Goal: Task Accomplishment & Management: Use online tool/utility

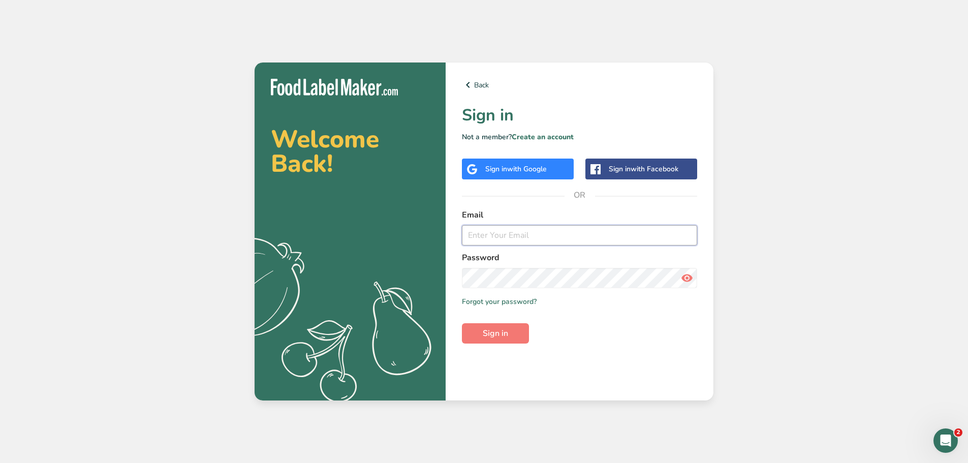
click at [504, 232] on input "email" at bounding box center [579, 235] width 235 height 20
type input "[PERSON_NAME][EMAIL_ADDRESS][DOMAIN_NAME]"
click at [502, 328] on span "Sign in" at bounding box center [495, 333] width 25 height 12
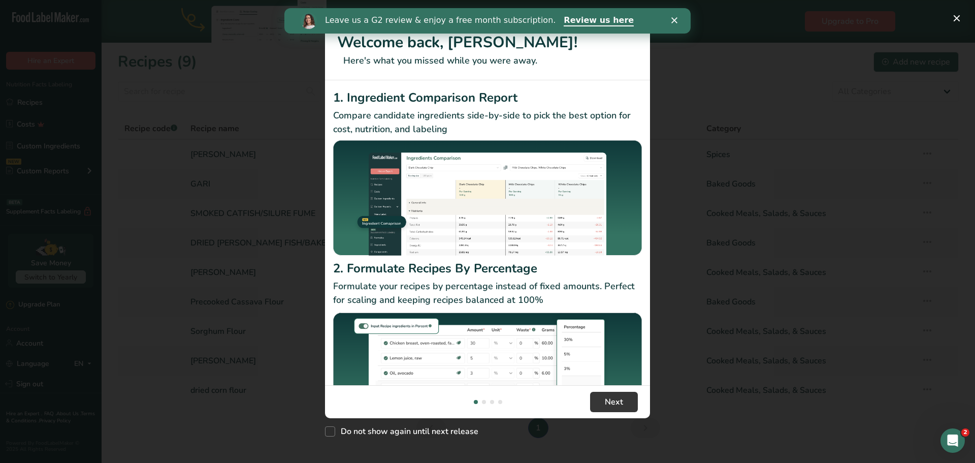
click at [674, 19] on icon "Close" at bounding box center [675, 20] width 6 height 6
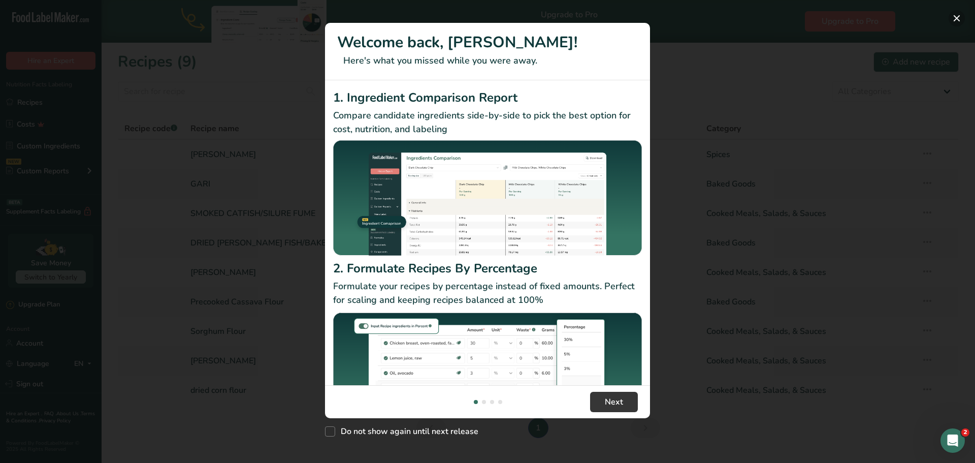
click at [960, 20] on button "New Features" at bounding box center [957, 18] width 16 height 16
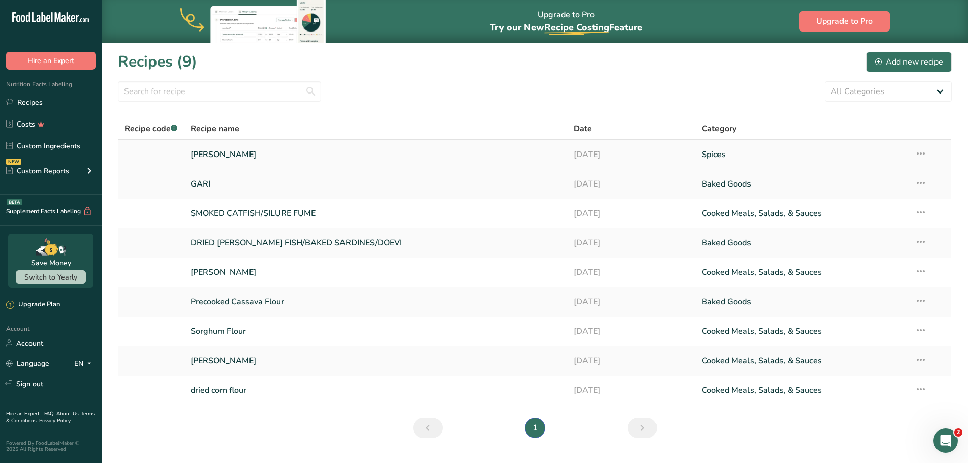
click at [211, 154] on link "selim pepper" at bounding box center [376, 154] width 371 height 21
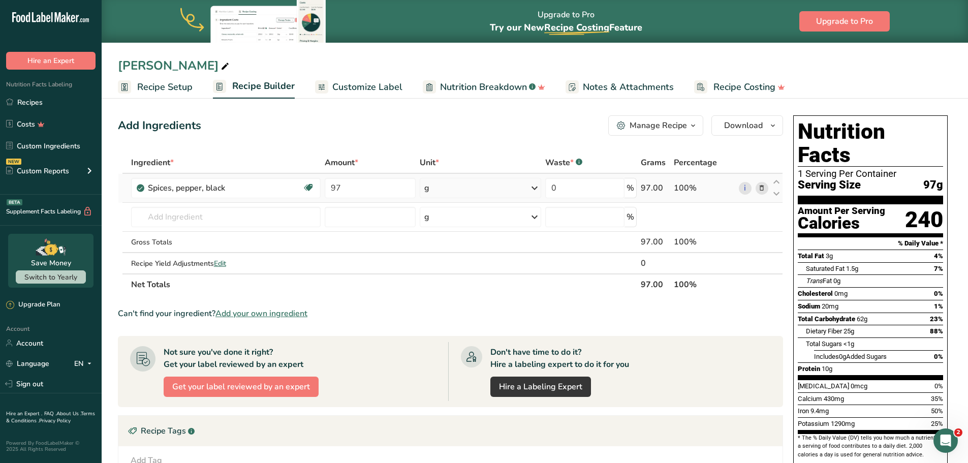
click at [760, 187] on icon at bounding box center [761, 188] width 7 height 11
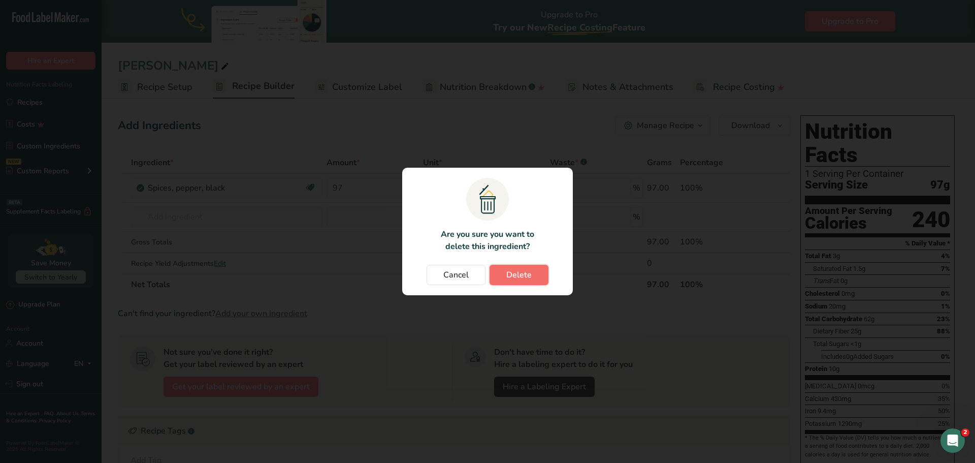
click at [519, 276] on span "Delete" at bounding box center [518, 275] width 25 height 12
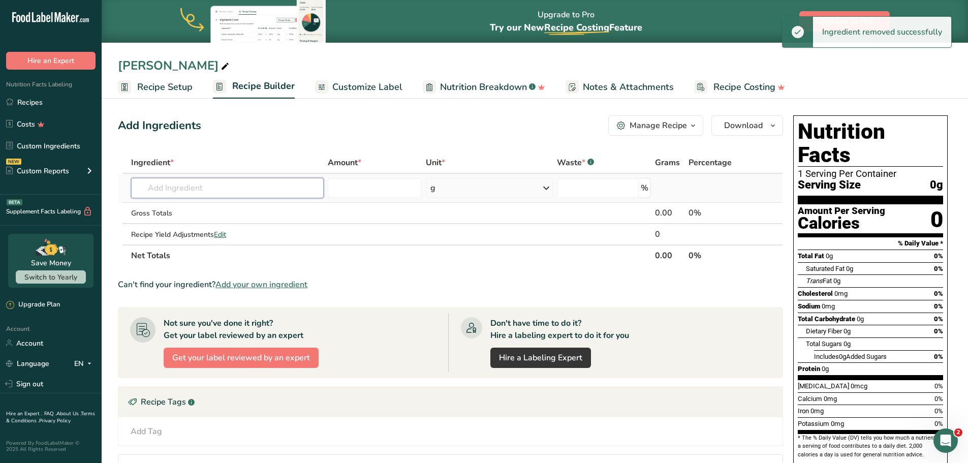
click at [239, 189] on input "text" at bounding box center [227, 188] width 193 height 20
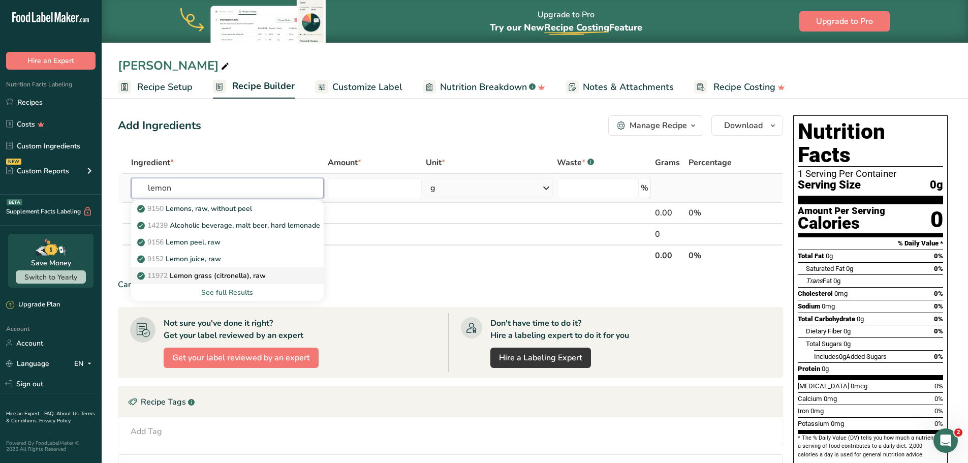
type input "lemon"
click at [206, 275] on p "11972 Lemon grass (citronella), raw" at bounding box center [202, 275] width 126 height 11
type input "Lemon grass (citronella), raw"
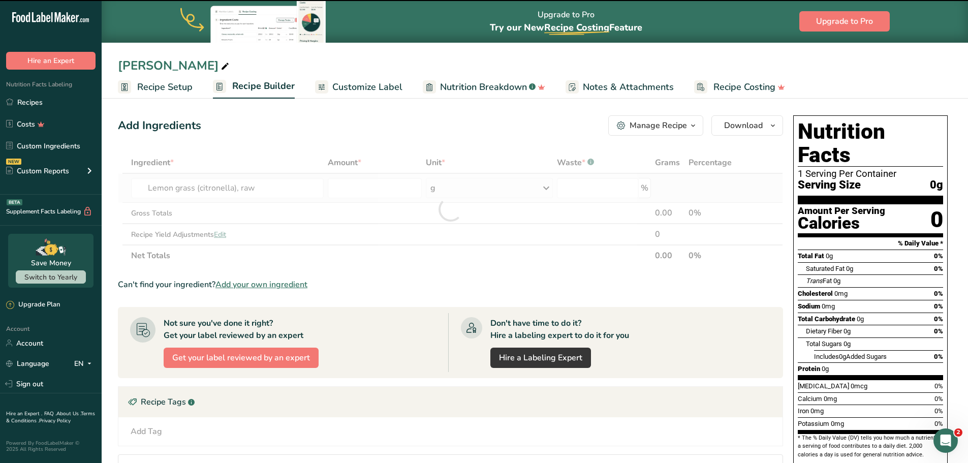
type input "0"
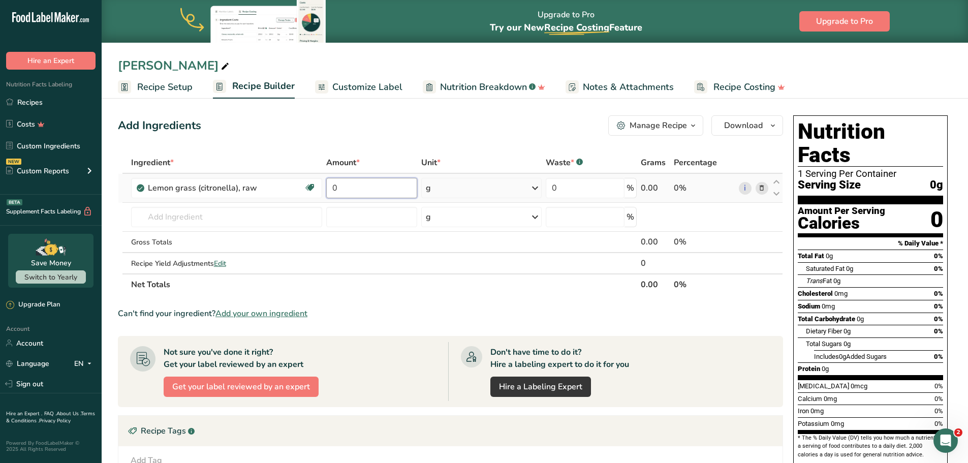
click at [402, 190] on input "0" at bounding box center [371, 188] width 91 height 20
type input "67"
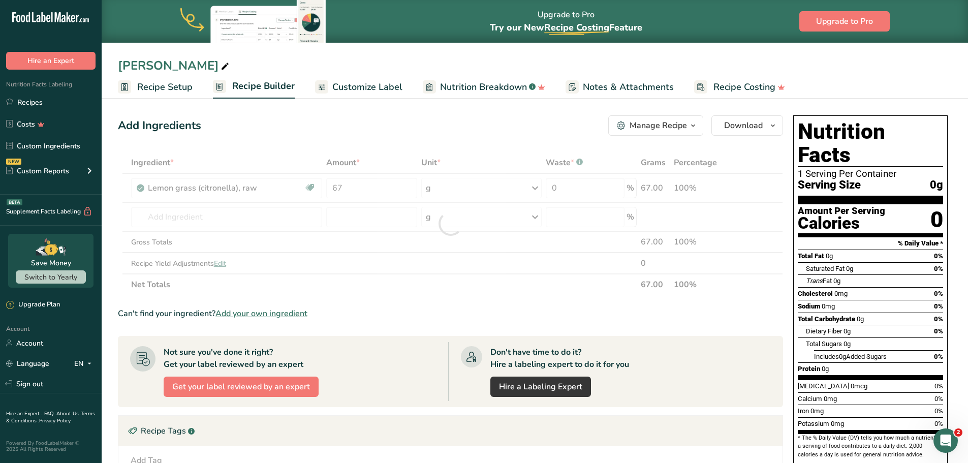
click at [451, 142] on div "Add Ingredients Manage Recipe Delete Recipe Duplicate Recipe Scale Recipe Save …" at bounding box center [453, 369] width 671 height 516
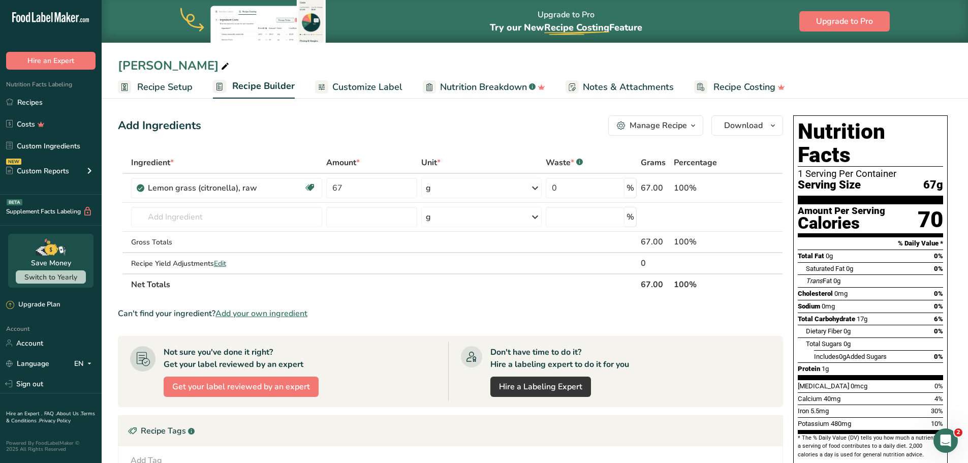
click at [220, 67] on icon at bounding box center [224, 66] width 9 height 14
type input "s"
click at [754, 62] on input "LEMON GRASS" at bounding box center [535, 65] width 834 height 18
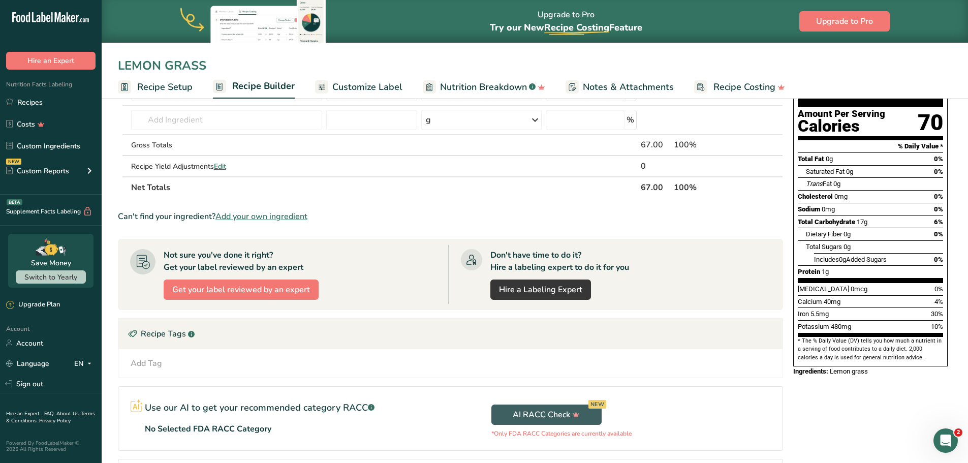
scroll to position [99, 0]
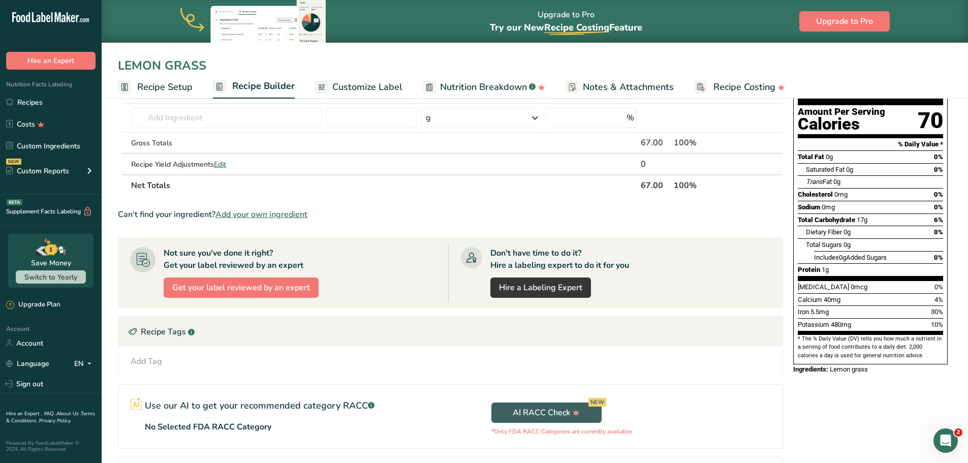
type input "LEMON GRASS"
click at [872, 364] on div "Ingredients: Lemon grass" at bounding box center [870, 369] width 154 height 10
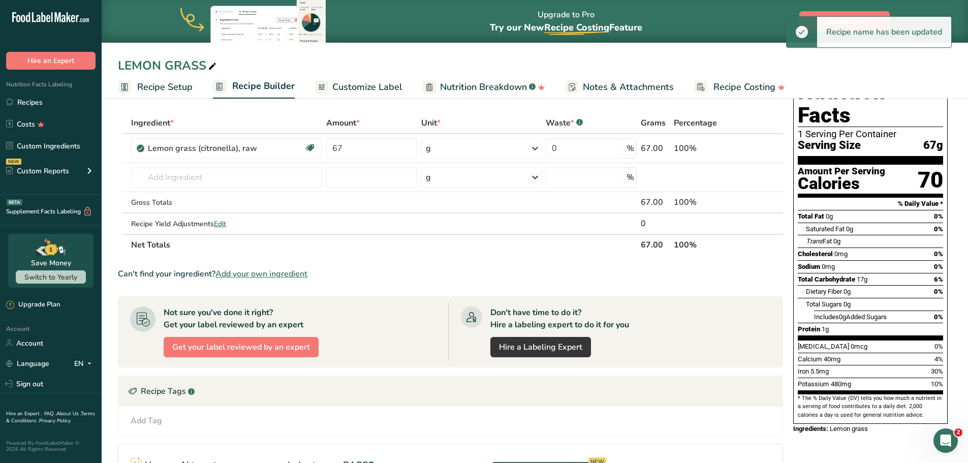
scroll to position [0, 0]
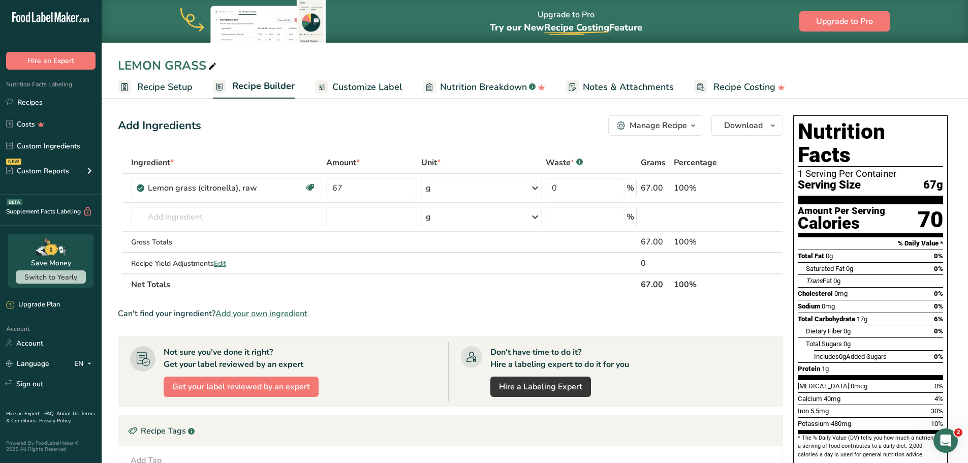
click at [355, 85] on span "Customize Label" at bounding box center [367, 87] width 70 height 14
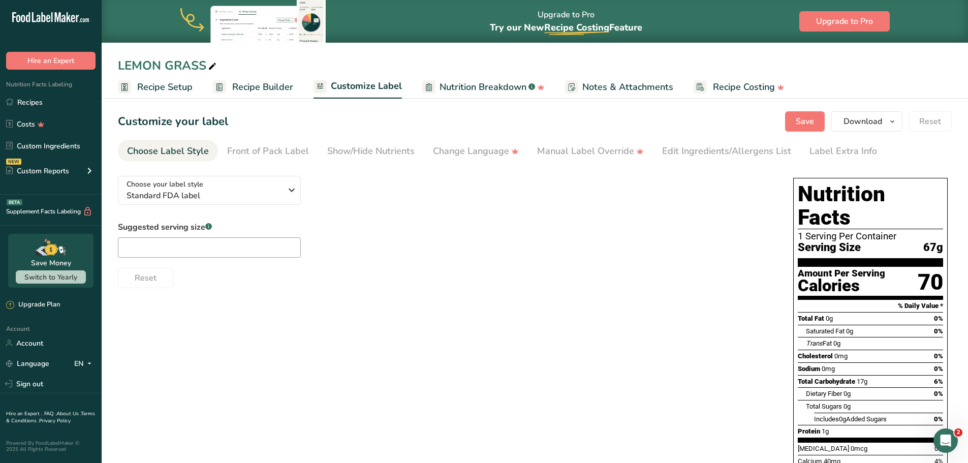
click at [464, 85] on span "Nutrition Breakdown" at bounding box center [482, 87] width 87 height 14
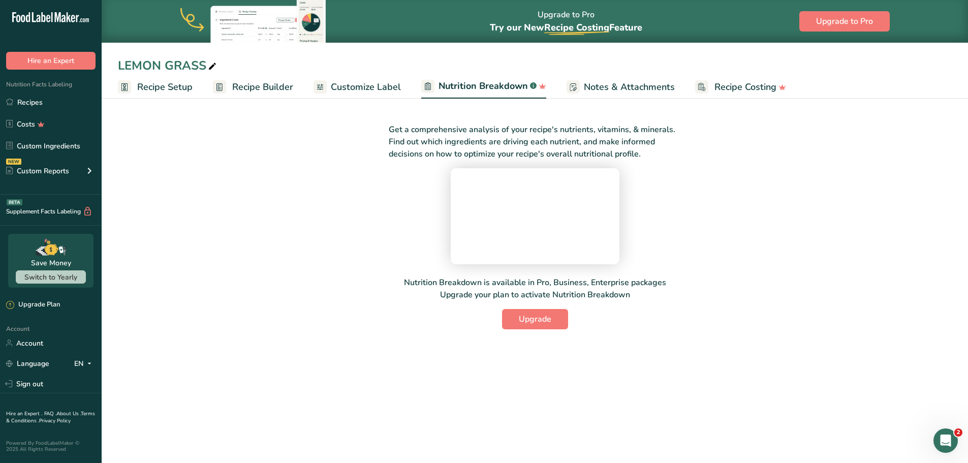
click at [620, 85] on span "Notes & Attachments" at bounding box center [629, 87] width 91 height 14
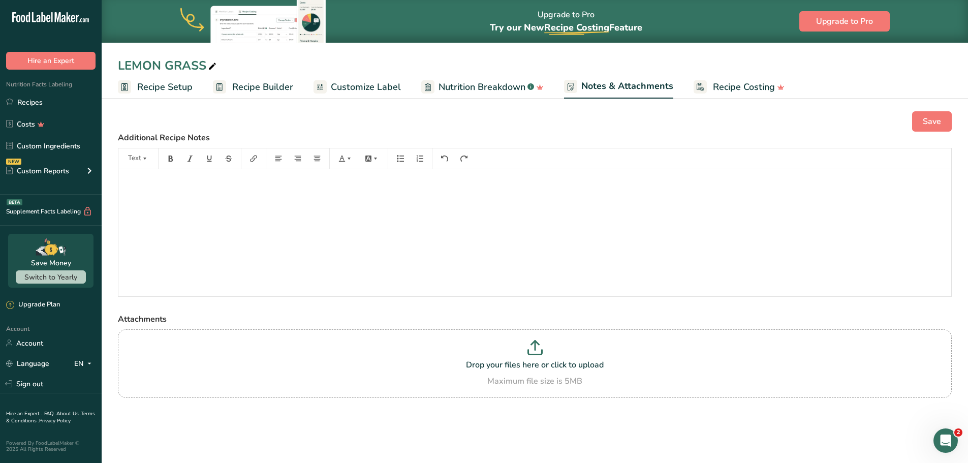
click at [732, 87] on span "Recipe Costing" at bounding box center [744, 87] width 62 height 14
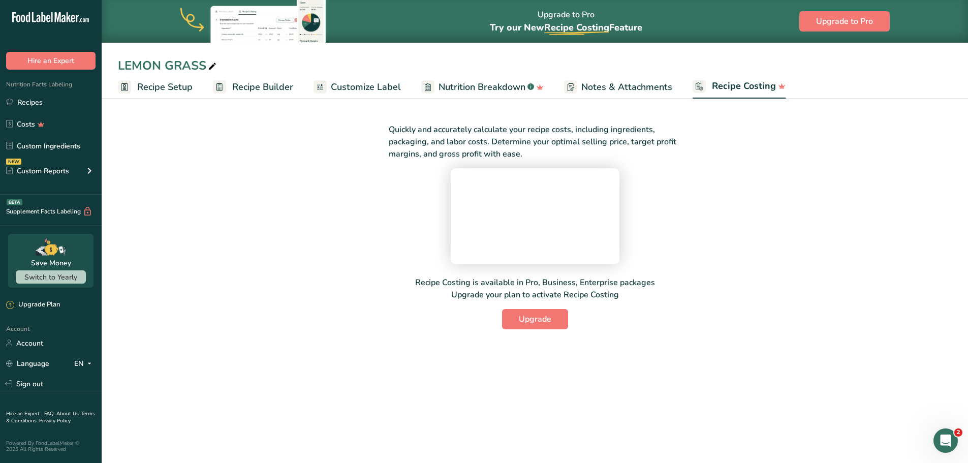
click at [251, 89] on span "Recipe Builder" at bounding box center [262, 87] width 61 height 14
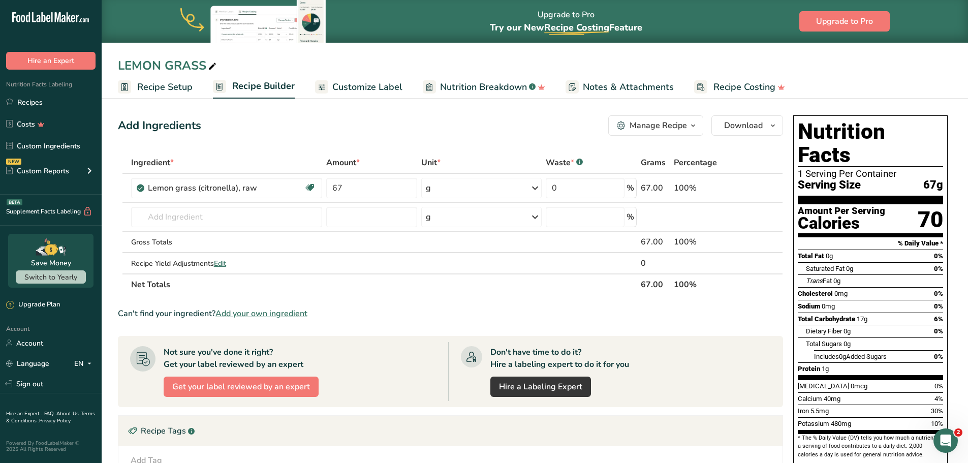
click at [148, 96] on link "Recipe Setup" at bounding box center [155, 87] width 75 height 23
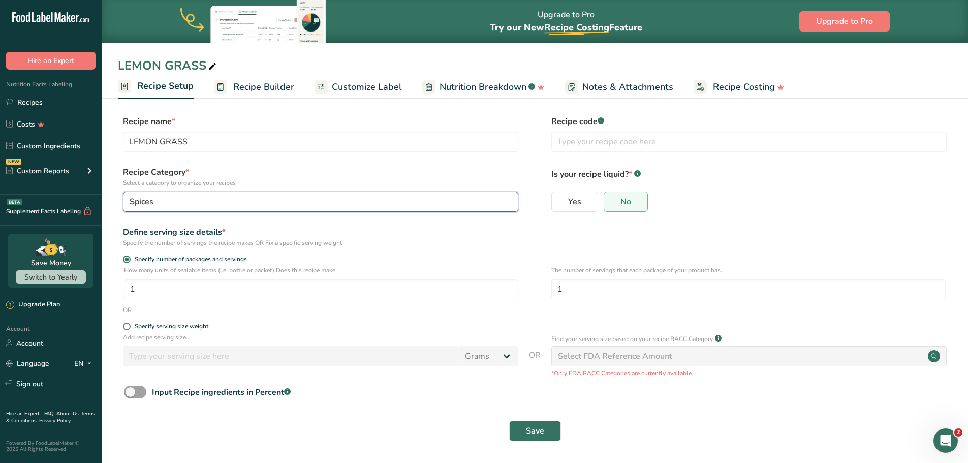
click at [331, 202] on div "Spices" at bounding box center [318, 202] width 376 height 12
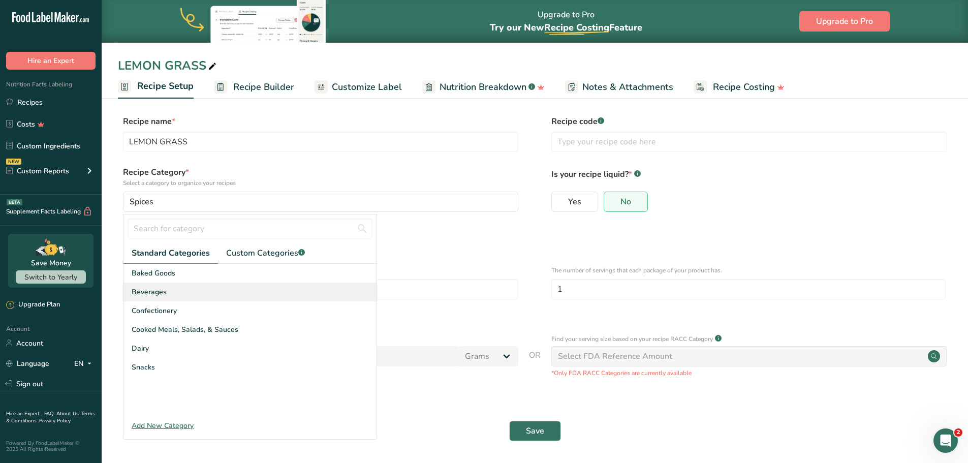
click at [162, 294] on span "Beverages" at bounding box center [149, 292] width 35 height 11
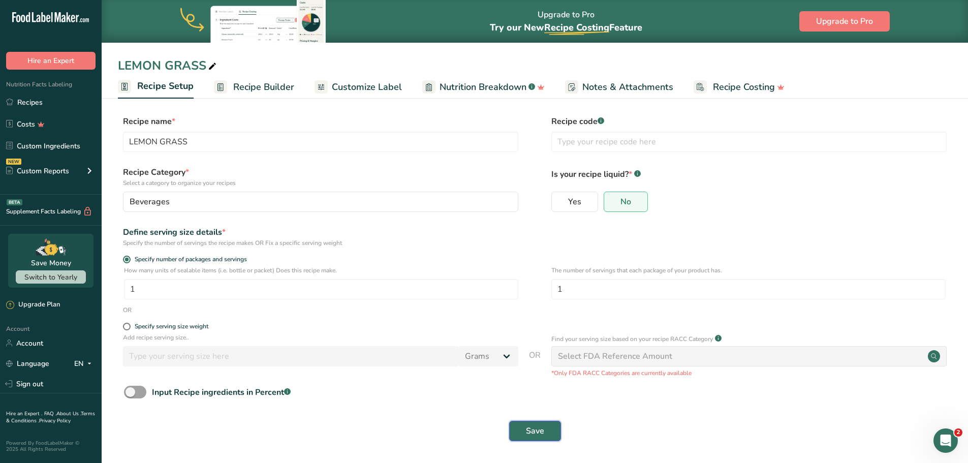
click at [527, 434] on span "Save" at bounding box center [535, 431] width 18 height 12
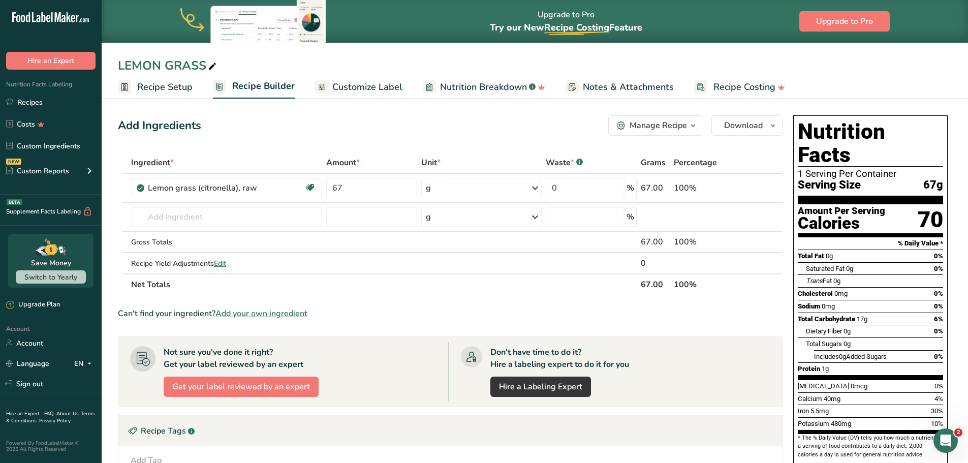
click at [360, 89] on span "Customize Label" at bounding box center [367, 87] width 70 height 14
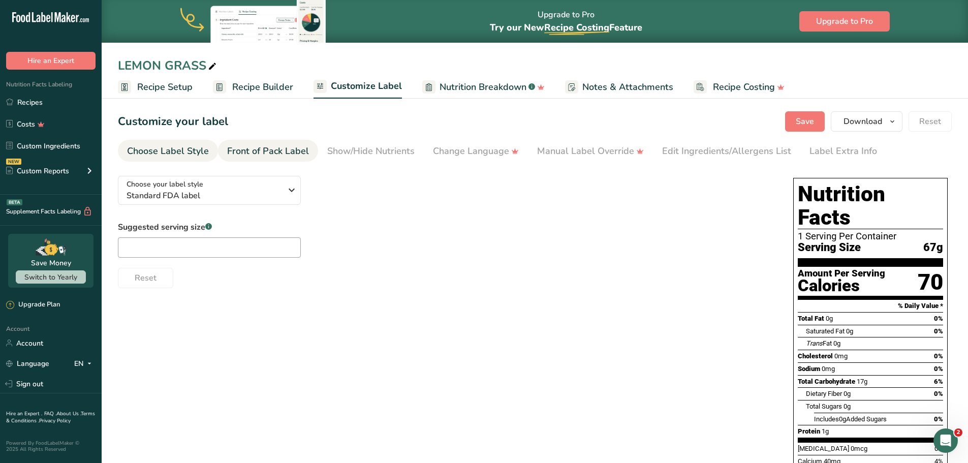
click at [272, 150] on div "Front of Pack Label" at bounding box center [268, 151] width 82 height 14
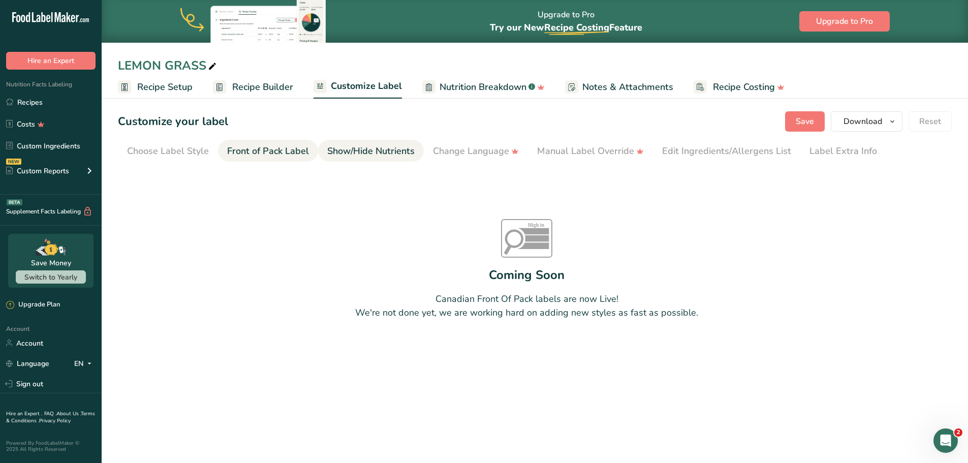
click at [346, 151] on div "Show/Hide Nutrients" at bounding box center [370, 151] width 87 height 14
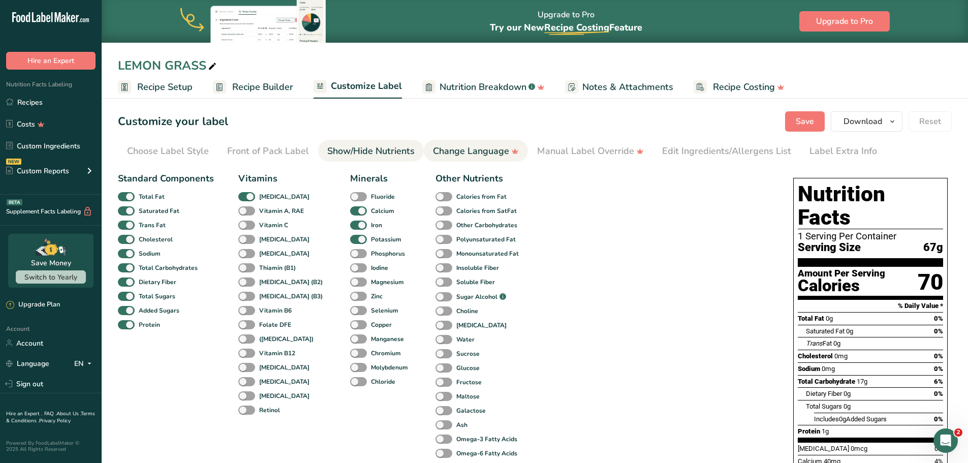
click at [478, 154] on div "Change Language" at bounding box center [476, 151] width 86 height 14
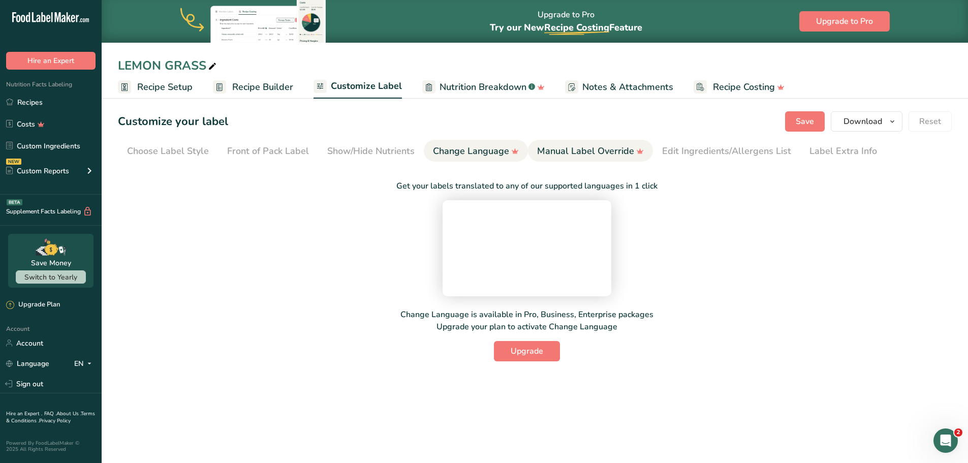
click at [557, 151] on div "Manual Label Override" at bounding box center [590, 151] width 107 height 14
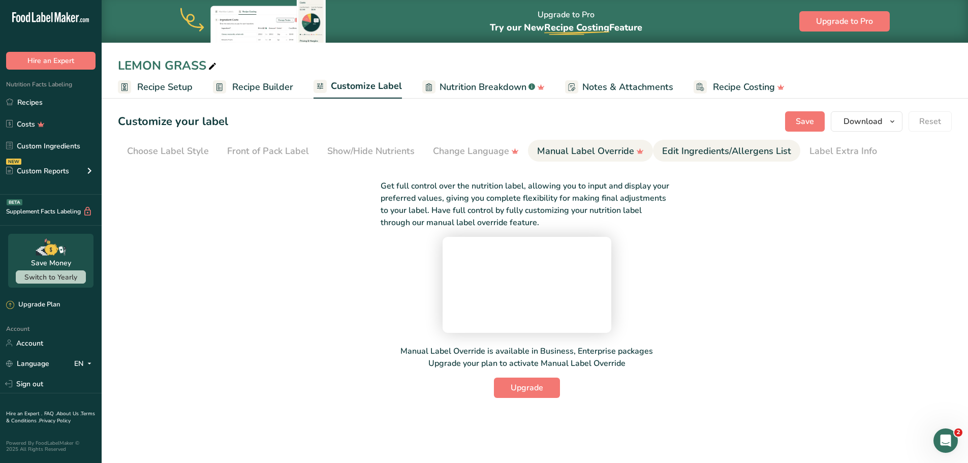
click at [663, 149] on div "Edit Ingredients/Allergens List" at bounding box center [726, 151] width 129 height 14
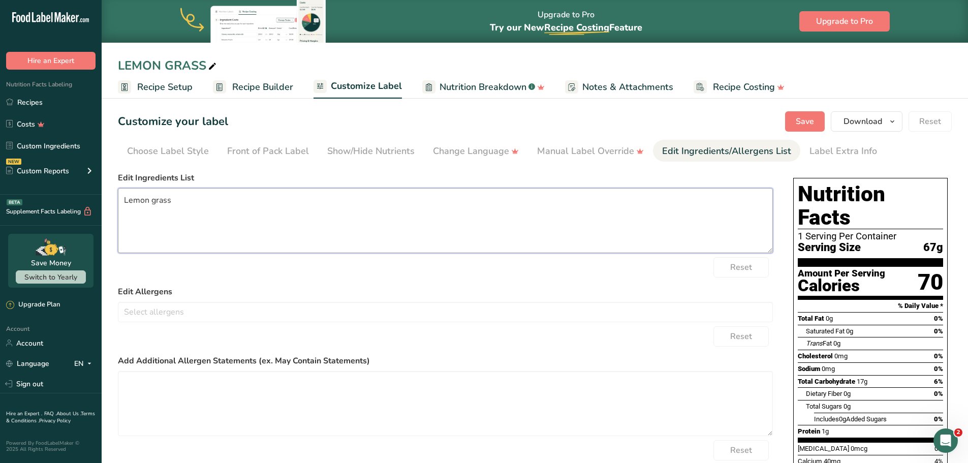
click at [172, 202] on textarea "Lemon grass" at bounding box center [445, 220] width 655 height 65
click at [129, 201] on textarea "Lemon grass/CITRONNELLE" at bounding box center [445, 220] width 655 height 65
type textarea "LEMON GRASS/CITRONNELLE"
click at [808, 120] on span "Save" at bounding box center [805, 121] width 18 height 12
click at [862, 119] on span "Download" at bounding box center [862, 121] width 39 height 12
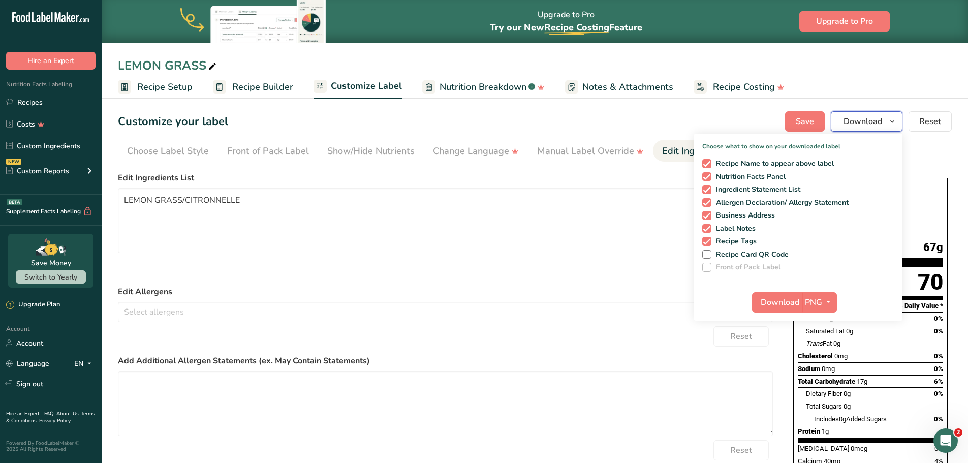
click at [893, 119] on icon "button" at bounding box center [892, 121] width 8 height 13
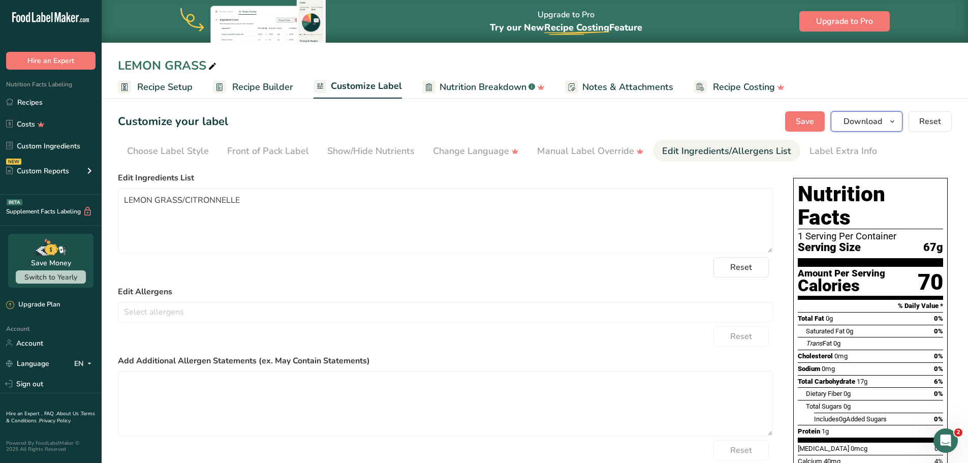
click at [893, 119] on icon "button" at bounding box center [892, 121] width 8 height 13
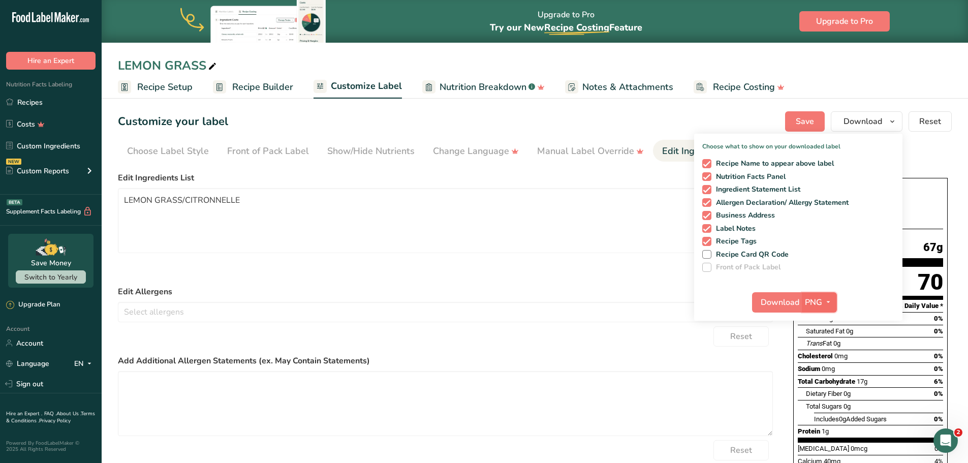
click at [830, 301] on icon "button" at bounding box center [828, 302] width 8 height 13
click at [817, 372] on link "PDF" at bounding box center [820, 373] width 33 height 17
click at [799, 299] on span "Download" at bounding box center [780, 302] width 39 height 12
click at [212, 65] on icon at bounding box center [212, 66] width 9 height 14
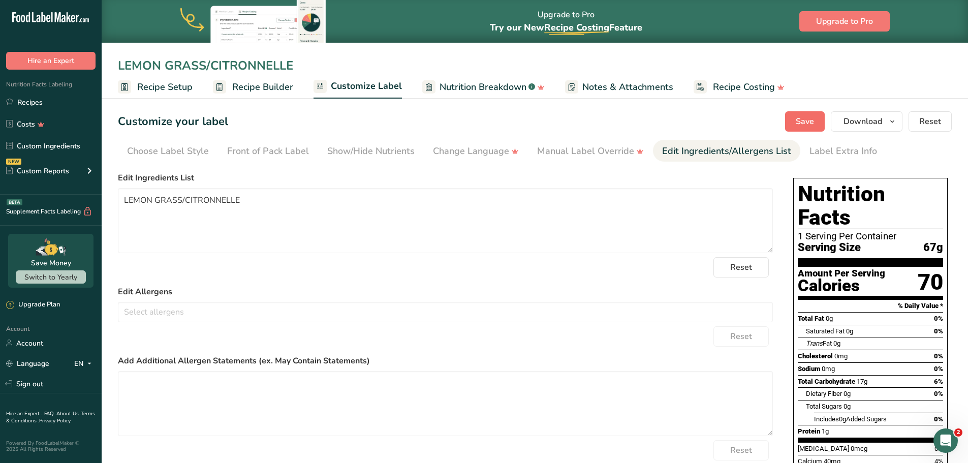
type input "LEMON GRASS/CITRONNELLE"
click at [810, 125] on span "Save" at bounding box center [805, 121] width 18 height 12
click at [878, 120] on span "Download" at bounding box center [862, 121] width 39 height 12
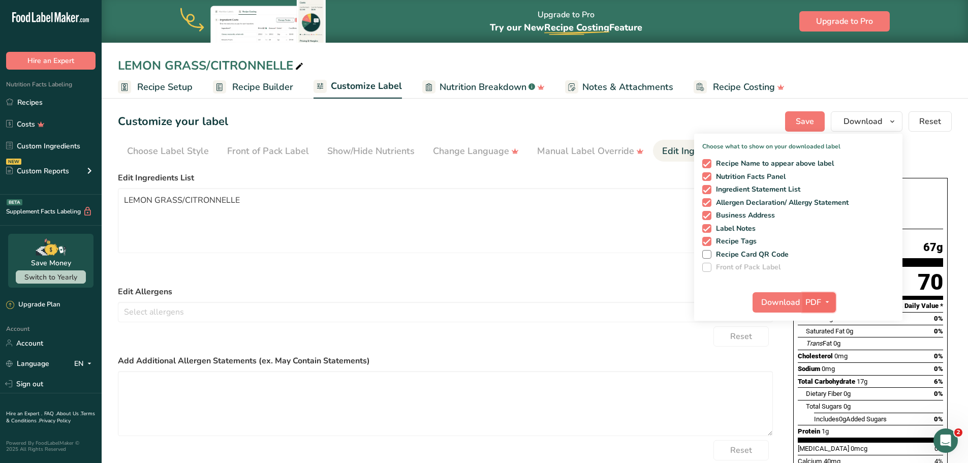
click at [810, 304] on span "PDF" at bounding box center [813, 302] width 16 height 12
click at [817, 375] on link "PDF" at bounding box center [819, 373] width 33 height 17
click at [790, 302] on span "Download" at bounding box center [780, 302] width 39 height 12
click at [646, 281] on form "Edit Ingredients List LEMON GRASS/CITRONNELLE Reset Edit Allergens Soy Tree Nut…" at bounding box center [445, 337] width 655 height 331
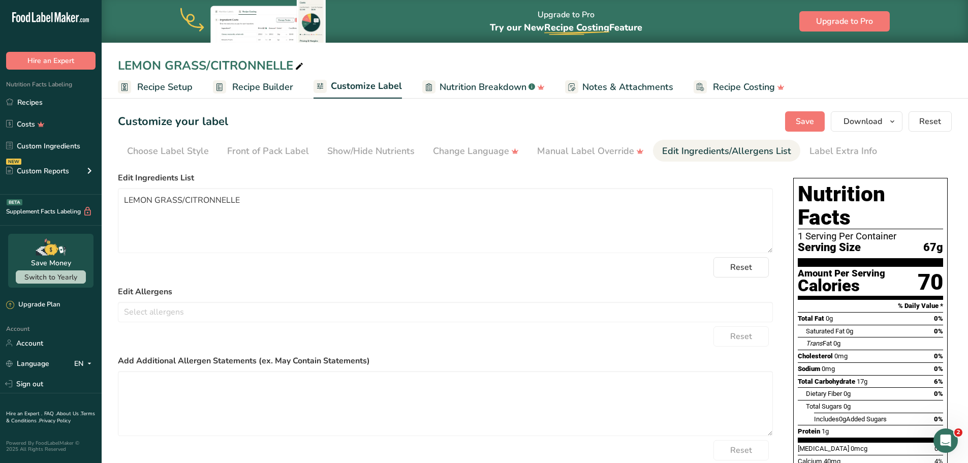
click at [601, 86] on span "Notes & Attachments" at bounding box center [627, 87] width 91 height 14
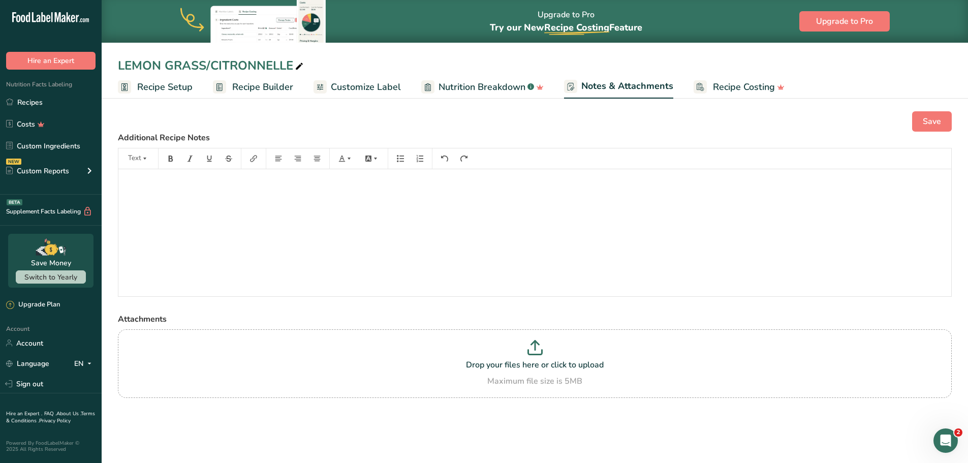
click at [457, 89] on span "Nutrition Breakdown" at bounding box center [481, 87] width 87 height 14
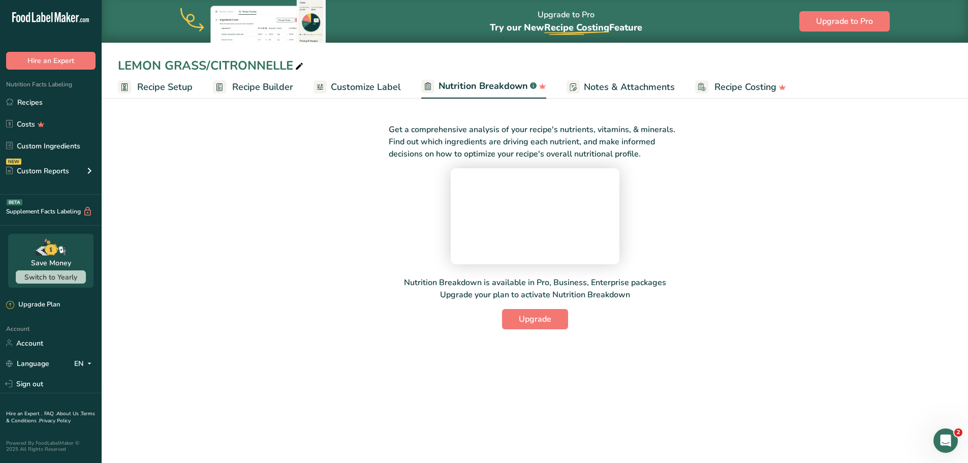
click at [728, 85] on span "Recipe Costing" at bounding box center [745, 87] width 62 height 14
click at [261, 85] on span "Recipe Builder" at bounding box center [262, 87] width 61 height 14
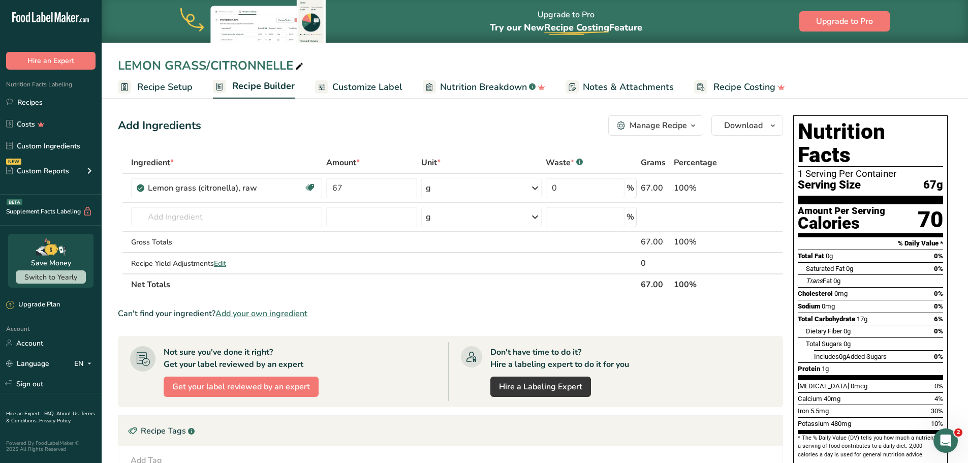
click at [696, 126] on icon "button" at bounding box center [693, 125] width 8 height 13
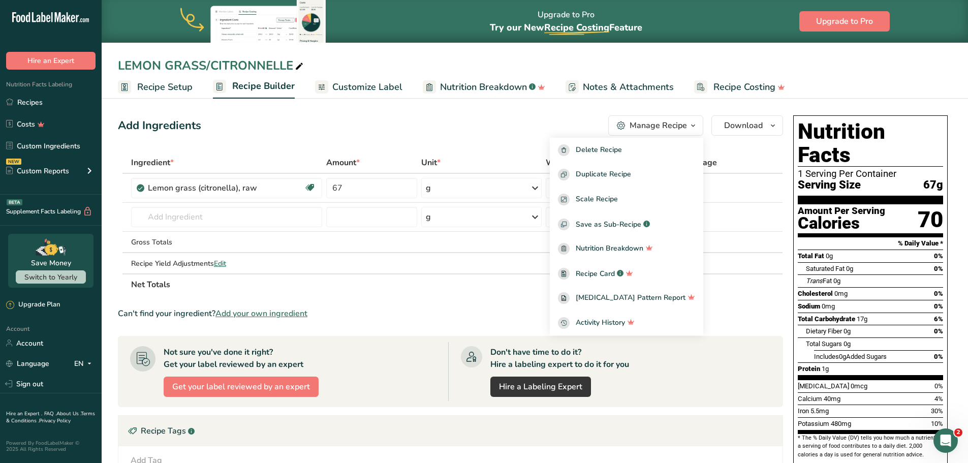
click at [696, 126] on icon "button" at bounding box center [693, 125] width 8 height 13
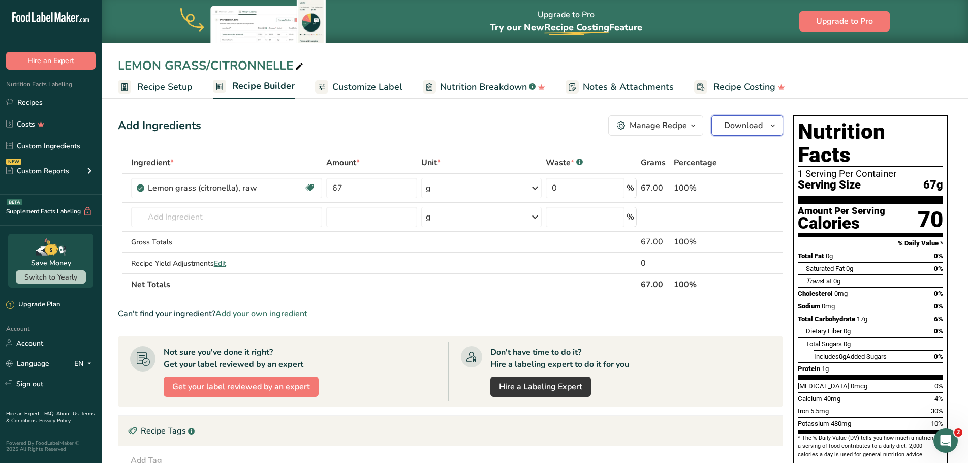
click at [769, 124] on icon "button" at bounding box center [773, 125] width 8 height 13
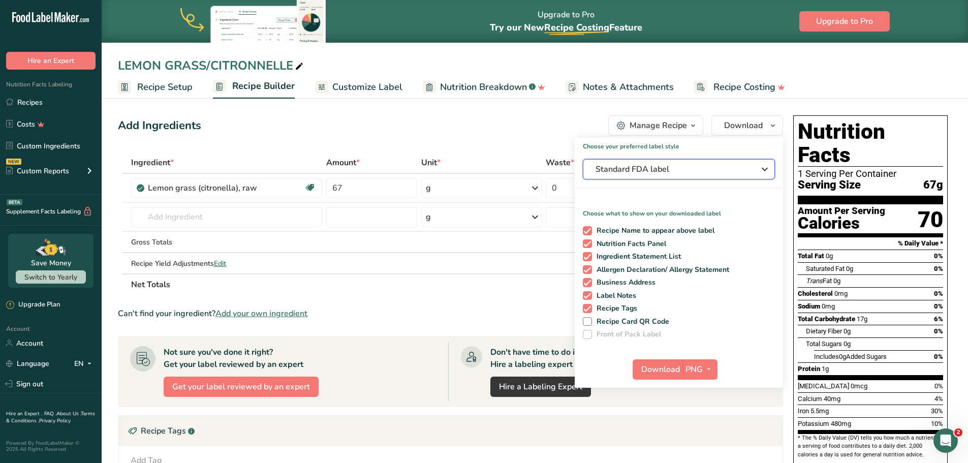
click at [763, 167] on icon "button" at bounding box center [764, 169] width 12 height 18
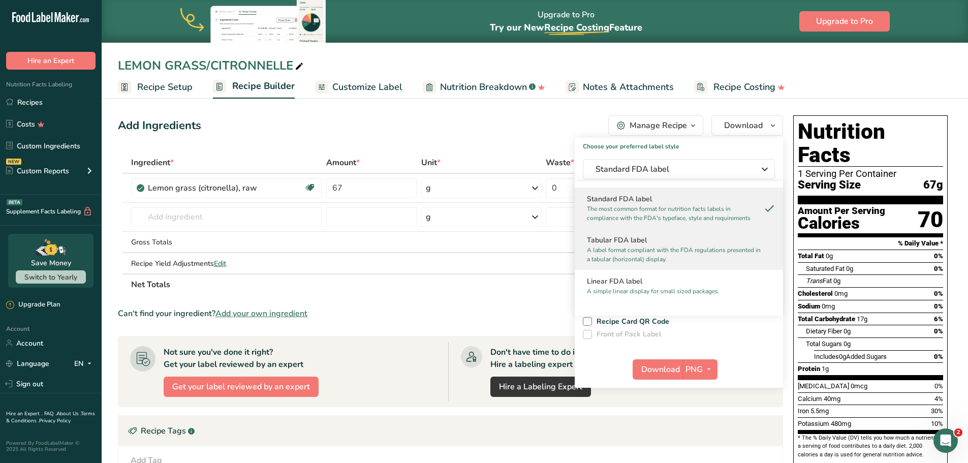
click at [707, 244] on h2 "Tabular FDA label" at bounding box center [679, 240] width 184 height 11
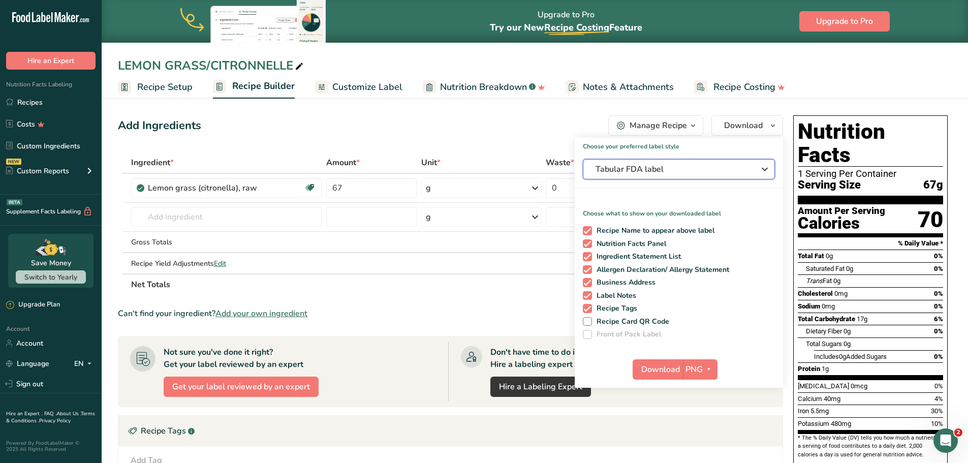
click at [766, 168] on icon "button" at bounding box center [764, 169] width 12 height 18
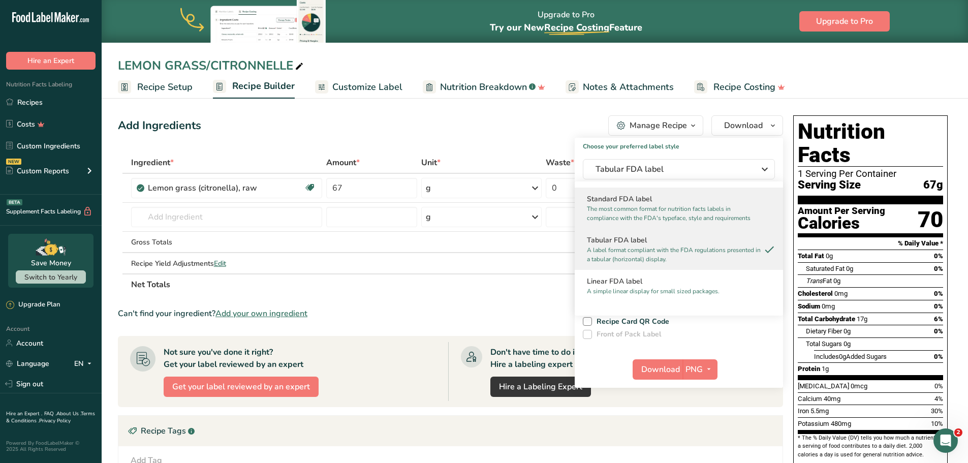
click at [710, 206] on p "The most common format for nutrition facts labels in compliance with the FDA's …" at bounding box center [674, 213] width 175 height 18
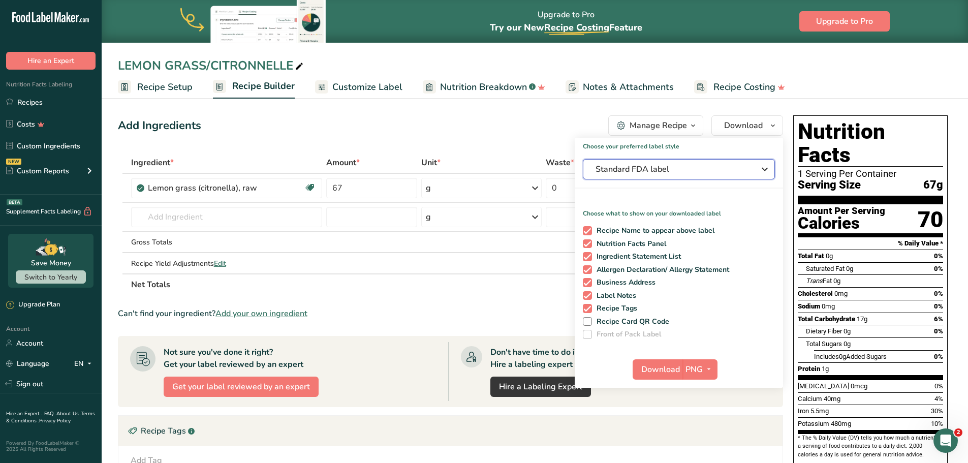
click at [768, 170] on icon "button" at bounding box center [764, 169] width 12 height 18
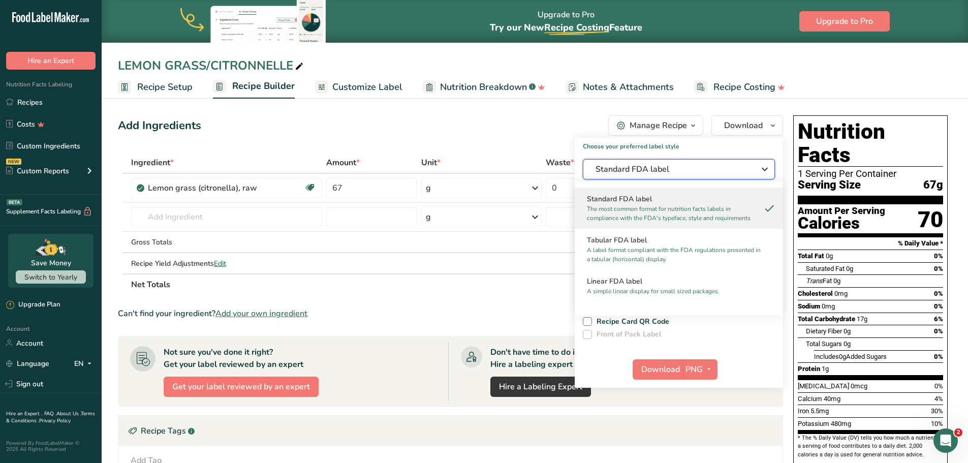
click at [766, 171] on icon "button" at bounding box center [764, 169] width 12 height 18
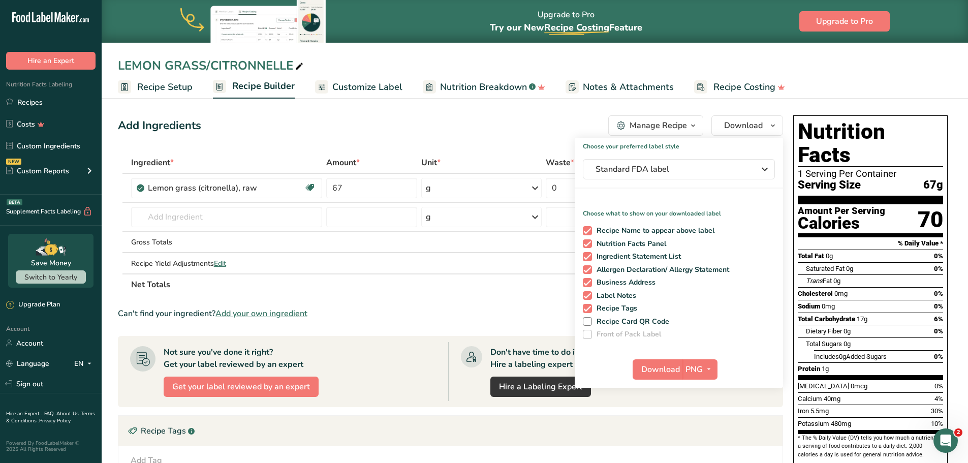
click at [767, 145] on h1 "Choose your preferred label style" at bounding box center [679, 144] width 208 height 13
click at [555, 126] on div "Add Ingredients Manage Recipe Delete Recipe Duplicate Recipe Scale Recipe Save …" at bounding box center [450, 125] width 665 height 20
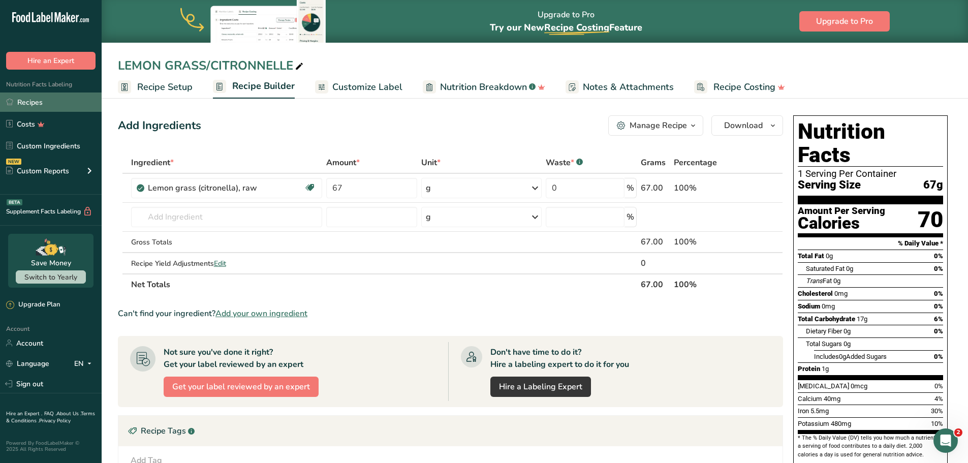
click at [43, 102] on link "Recipes" at bounding box center [51, 101] width 102 height 19
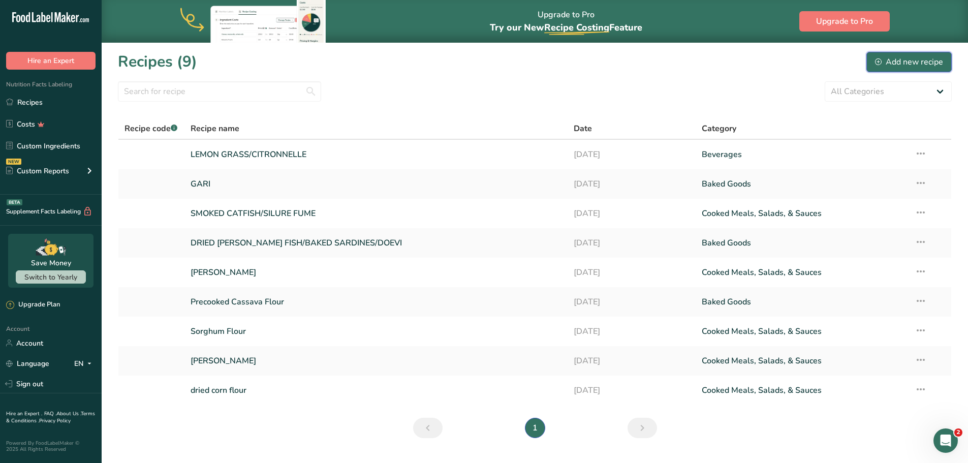
click at [912, 61] on div "Add new recipe" at bounding box center [909, 62] width 68 height 12
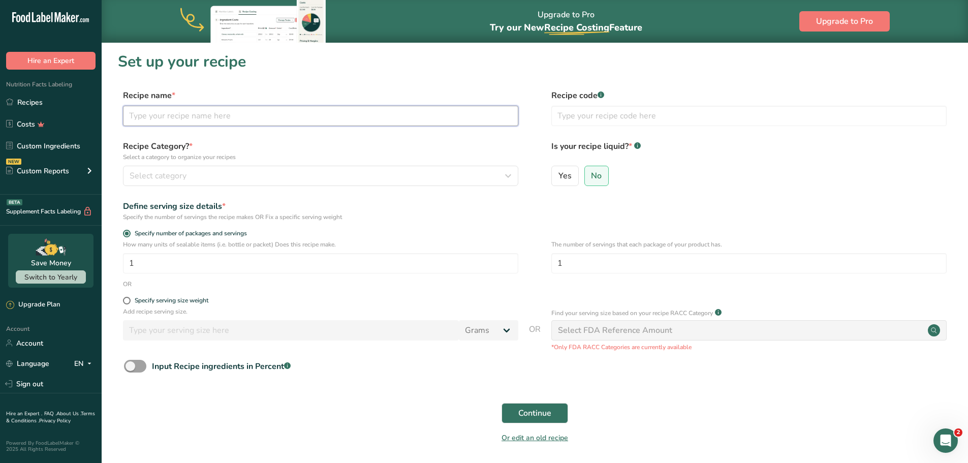
click at [191, 116] on input "text" at bounding box center [320, 116] width 395 height 20
type input "TAPIOCA"
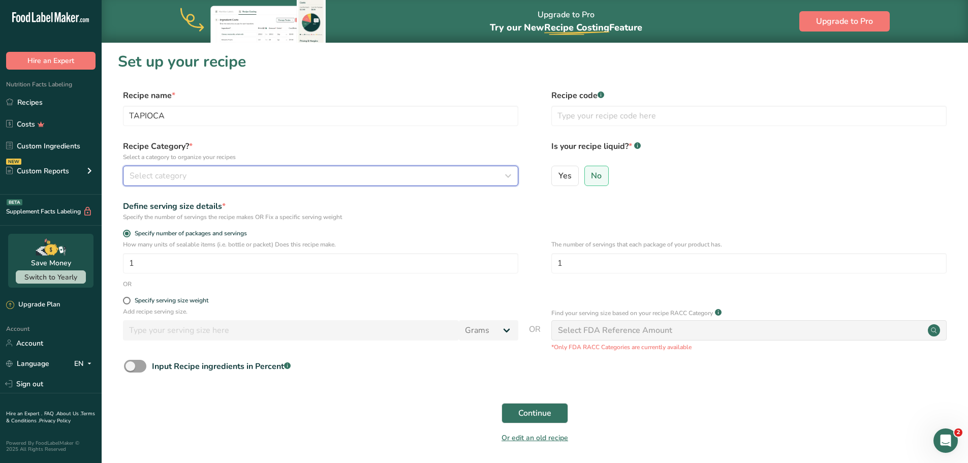
click at [508, 175] on icon "button" at bounding box center [508, 176] width 12 height 18
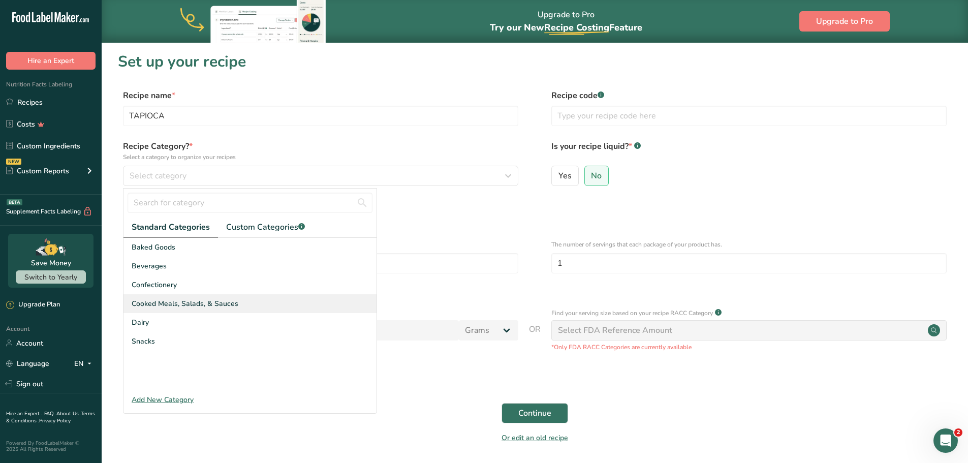
click at [148, 304] on span "Cooked Meals, Salads, & Sauces" at bounding box center [185, 303] width 107 height 11
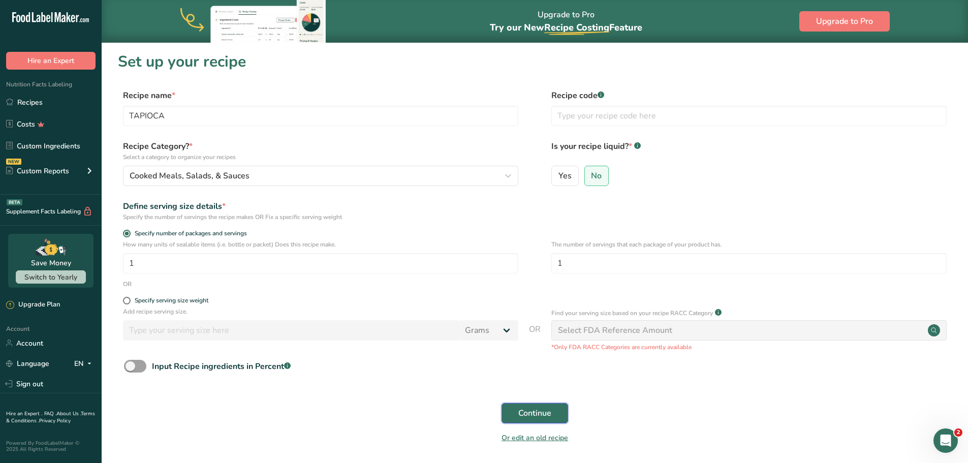
click at [524, 410] on span "Continue" at bounding box center [534, 413] width 33 height 12
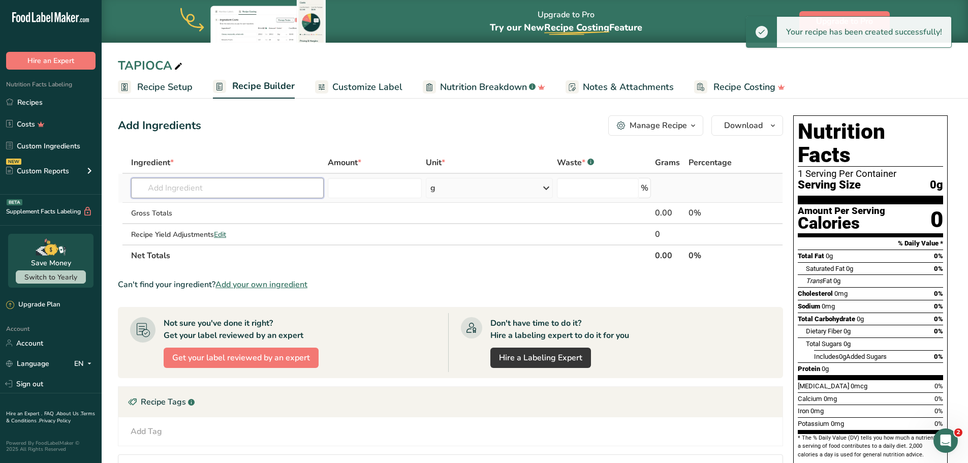
click at [196, 187] on input "text" at bounding box center [227, 188] width 193 height 20
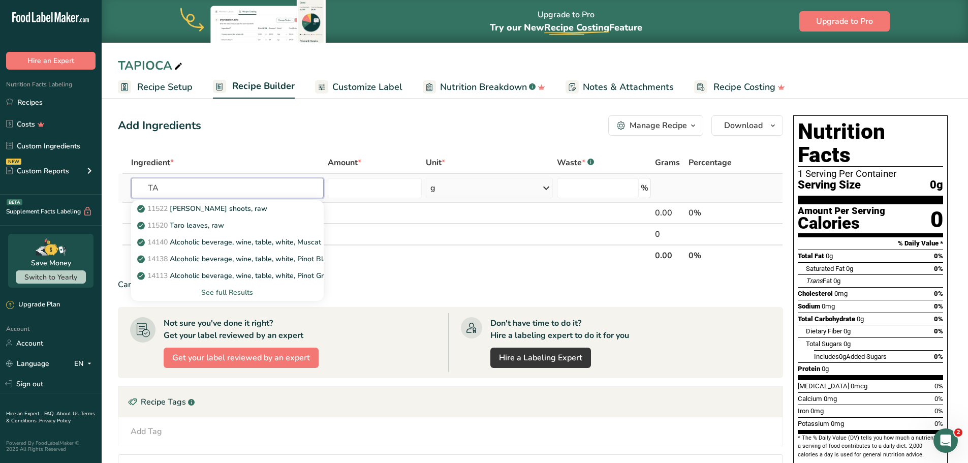
type input "T"
type input "tapioca"
click at [172, 227] on p "Tapioca Flour" at bounding box center [165, 225] width 52 height 11
type input "Tapioca Flour"
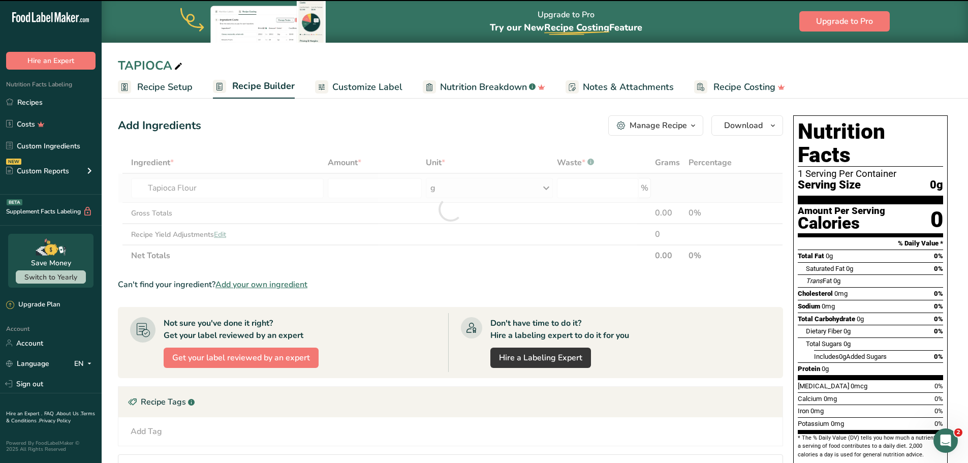
type input "0"
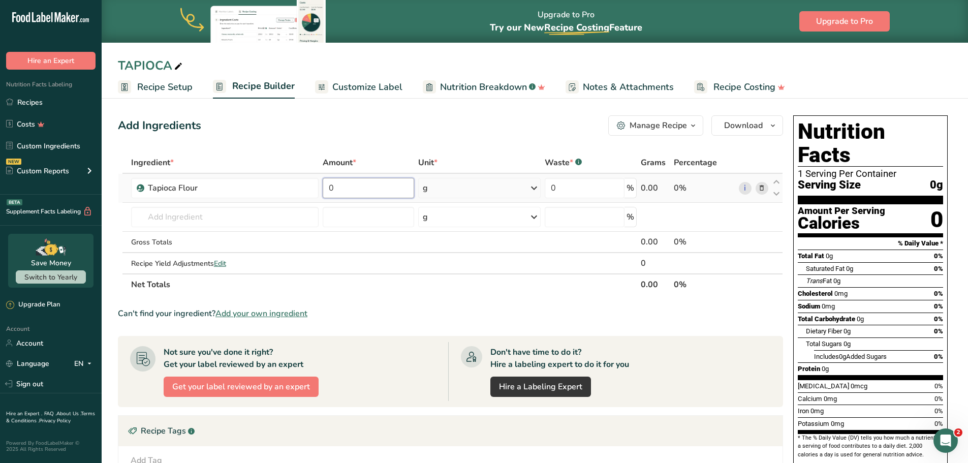
click at [365, 190] on input "0" at bounding box center [369, 188] width 92 height 20
type input "626"
click at [359, 136] on div "Add Ingredients Manage Recipe Delete Recipe Duplicate Recipe Scale Recipe Save …" at bounding box center [453, 369] width 671 height 516
click at [475, 86] on span "Nutrition Breakdown" at bounding box center [483, 87] width 87 height 14
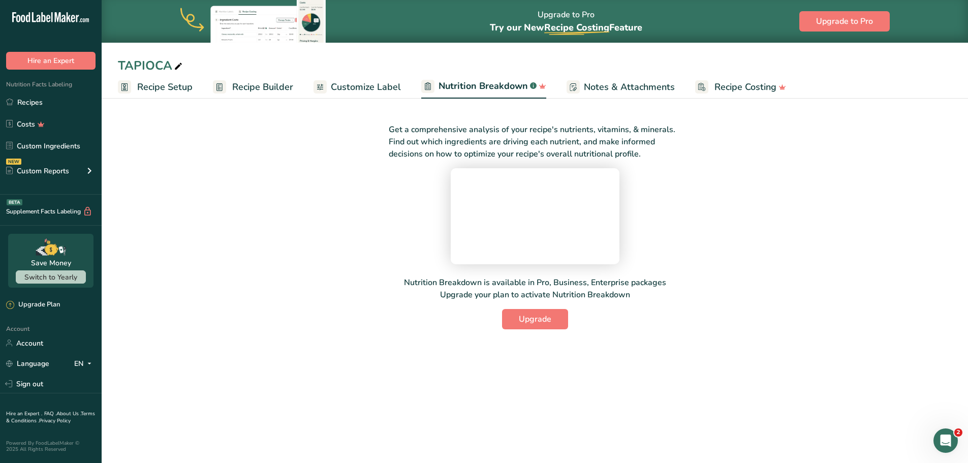
click at [597, 87] on span "Notes & Attachments" at bounding box center [629, 87] width 91 height 14
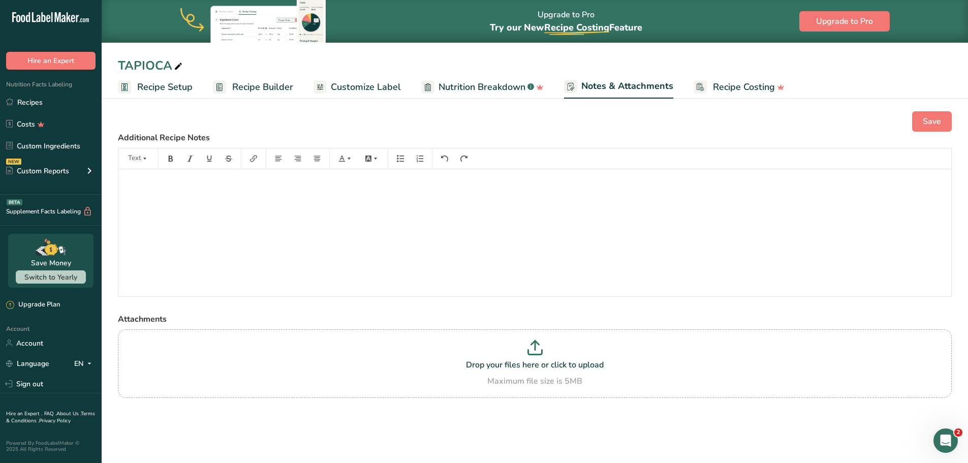
click at [716, 90] on span "Recipe Costing" at bounding box center [744, 87] width 62 height 14
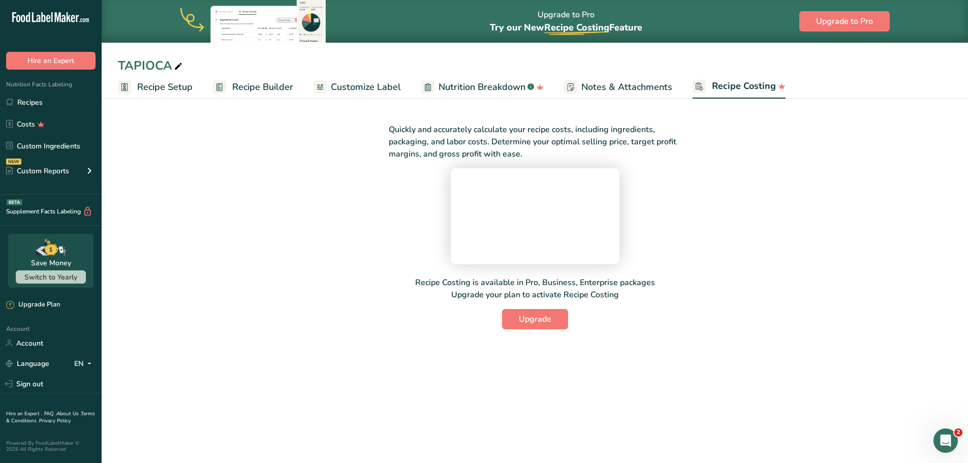
click at [343, 89] on span "Customize Label" at bounding box center [366, 87] width 70 height 14
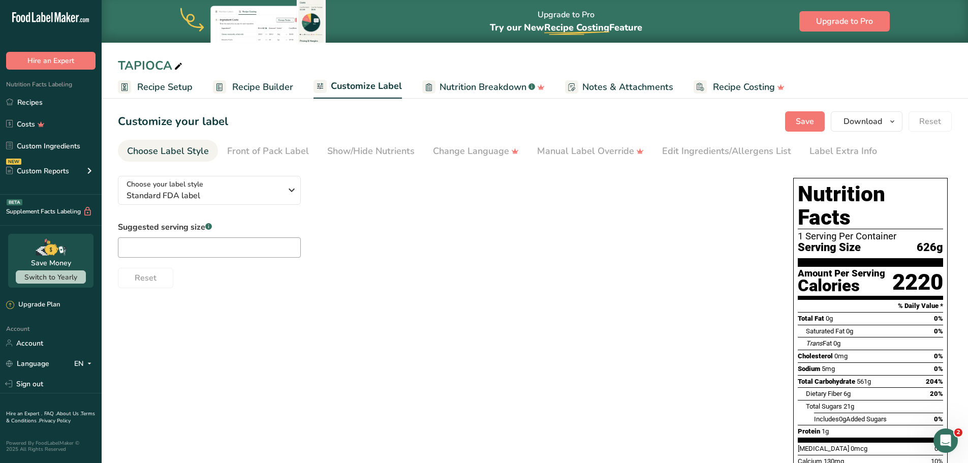
click at [267, 83] on span "Recipe Builder" at bounding box center [262, 87] width 61 height 14
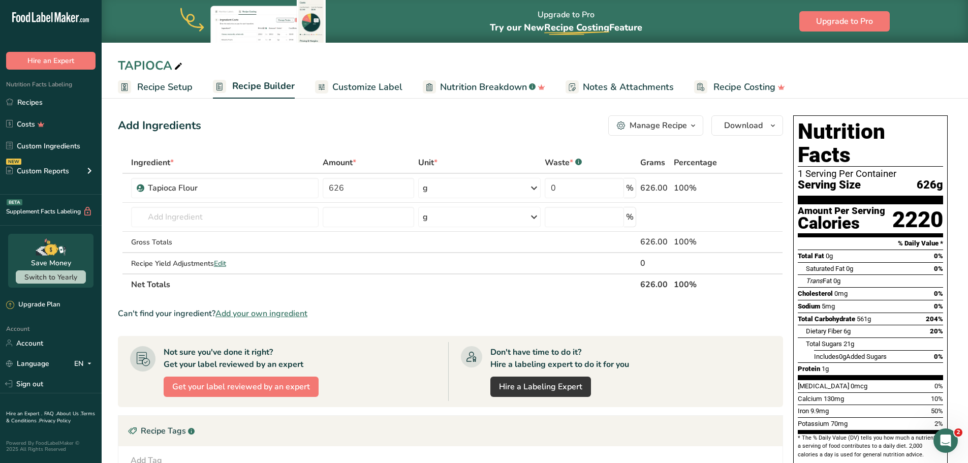
click at [174, 88] on span "Recipe Setup" at bounding box center [164, 87] width 55 height 14
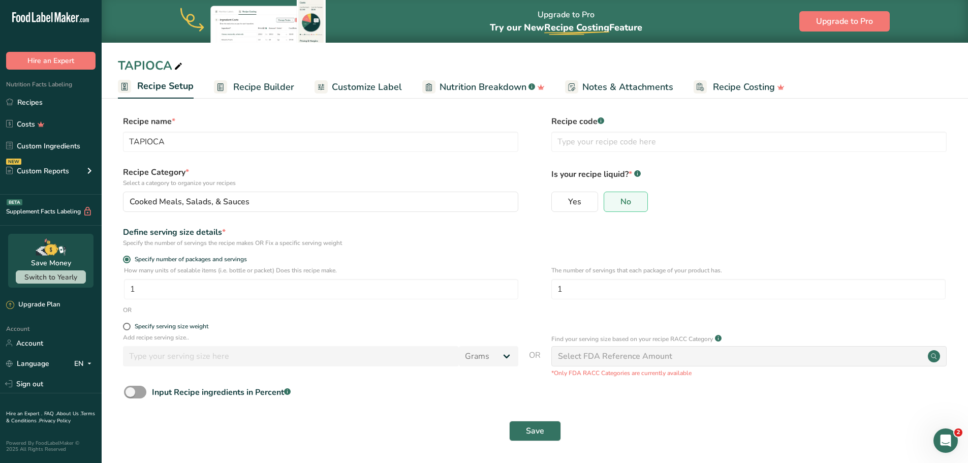
click at [276, 89] on span "Recipe Builder" at bounding box center [263, 87] width 61 height 14
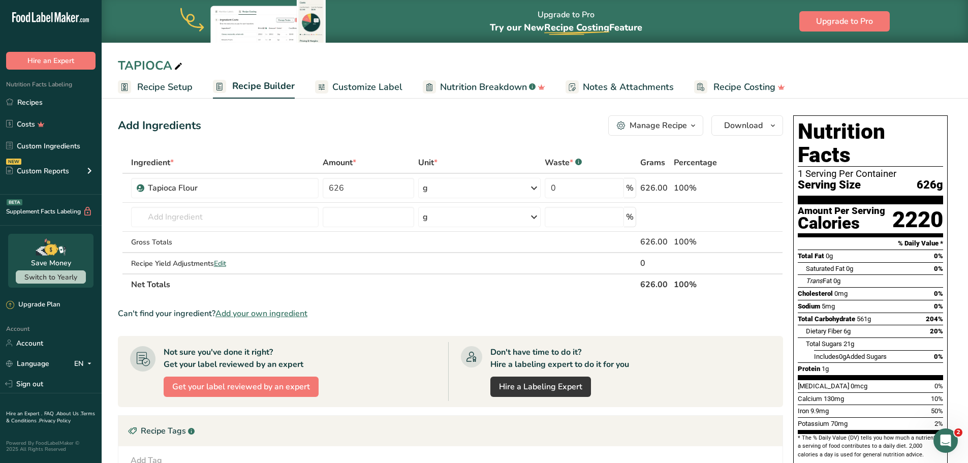
click at [352, 85] on span "Customize Label" at bounding box center [367, 87] width 70 height 14
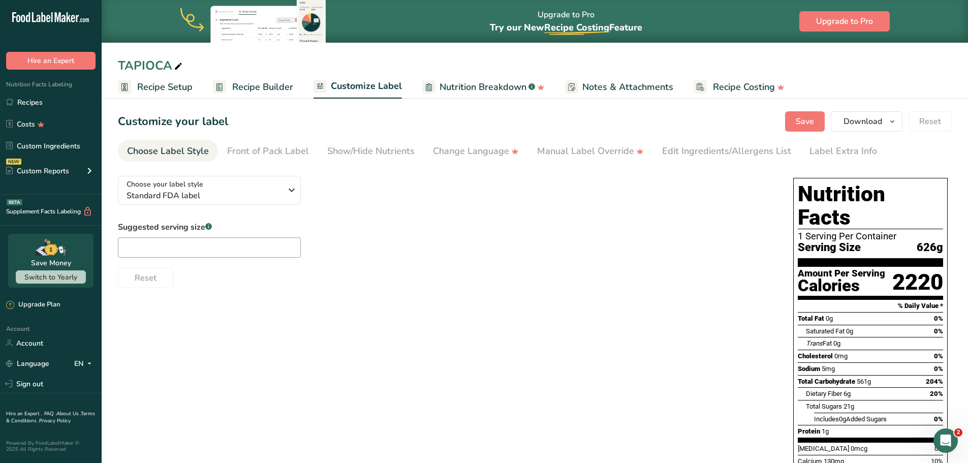
click at [452, 85] on span "Nutrition Breakdown" at bounding box center [482, 87] width 87 height 14
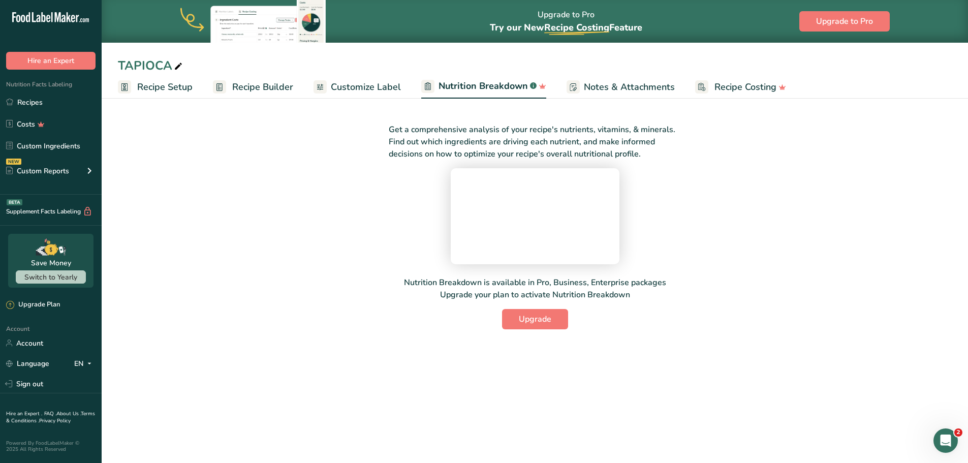
click at [355, 91] on span "Customize Label" at bounding box center [366, 87] width 70 height 14
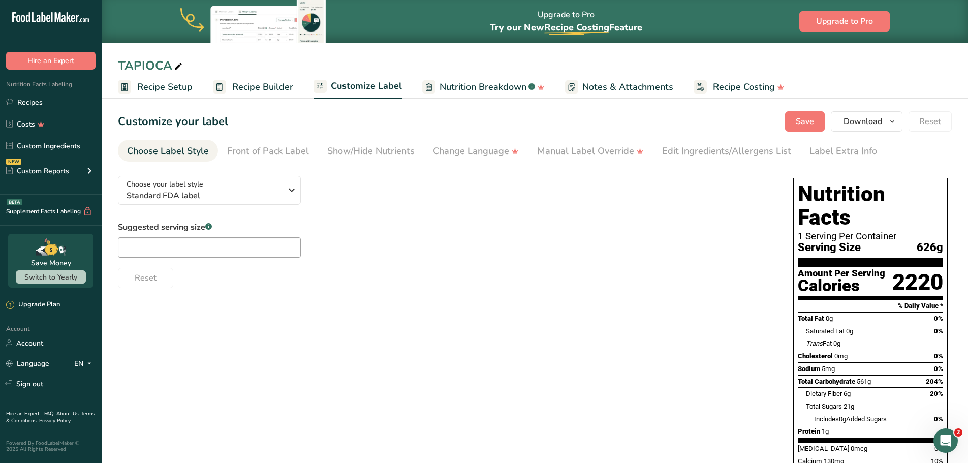
click at [275, 88] on span "Recipe Builder" at bounding box center [262, 87] width 61 height 14
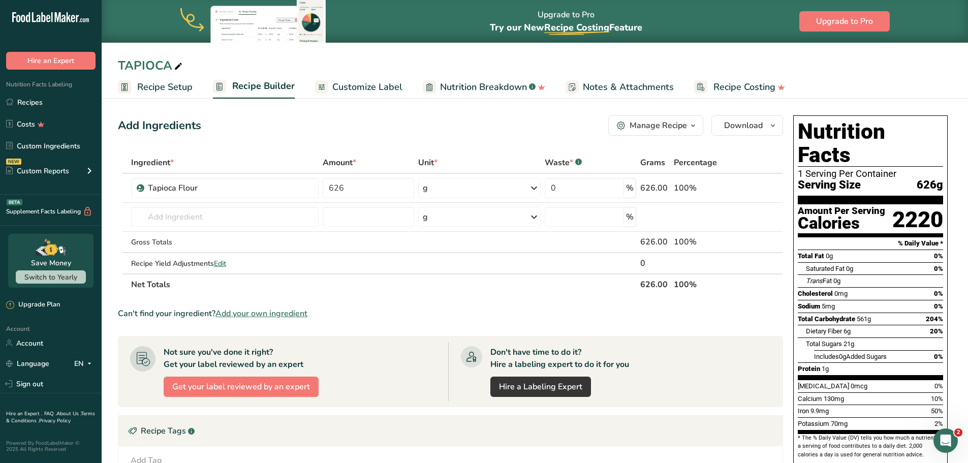
click at [352, 85] on span "Customize Label" at bounding box center [367, 87] width 70 height 14
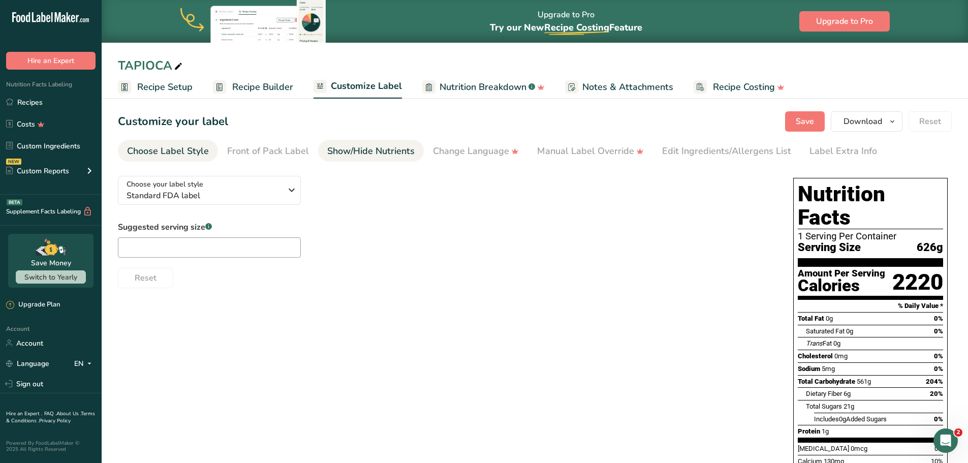
click at [391, 149] on div "Show/Hide Nutrients" at bounding box center [370, 151] width 87 height 14
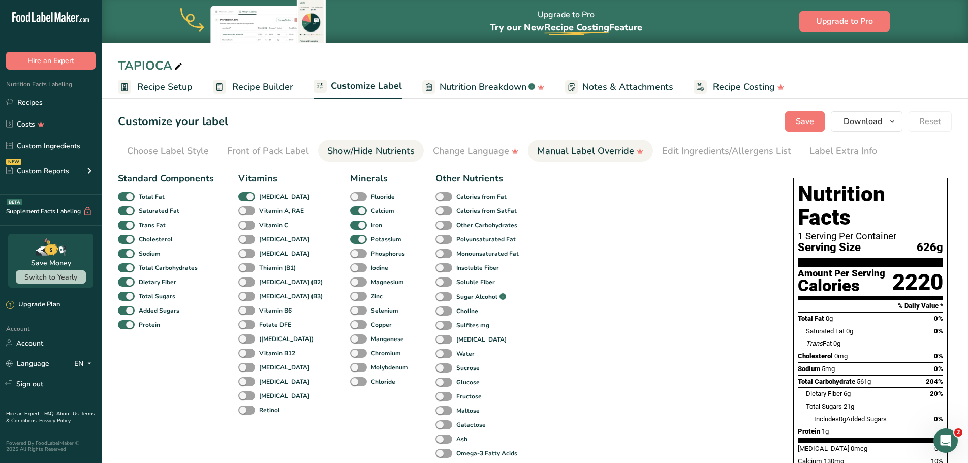
click at [553, 158] on link "Manual Label Override" at bounding box center [590, 151] width 107 height 23
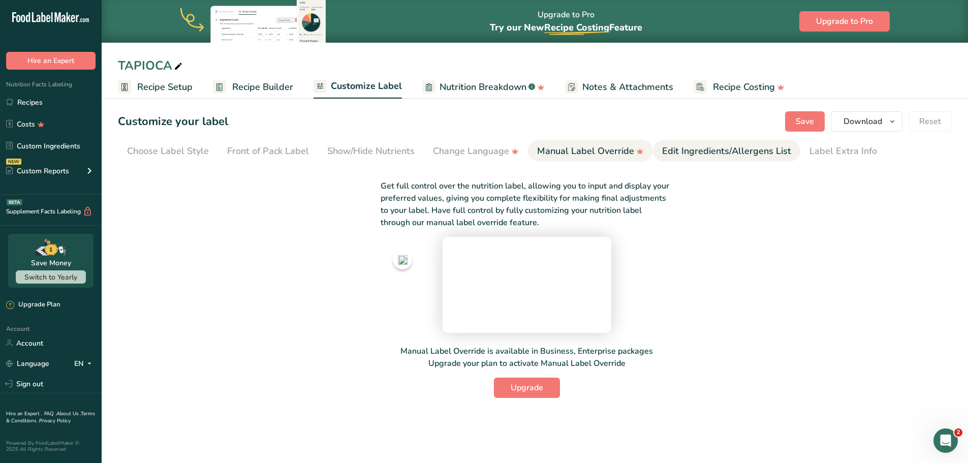
click at [691, 143] on link "Edit Ingredients/Allergens List" at bounding box center [726, 151] width 129 height 23
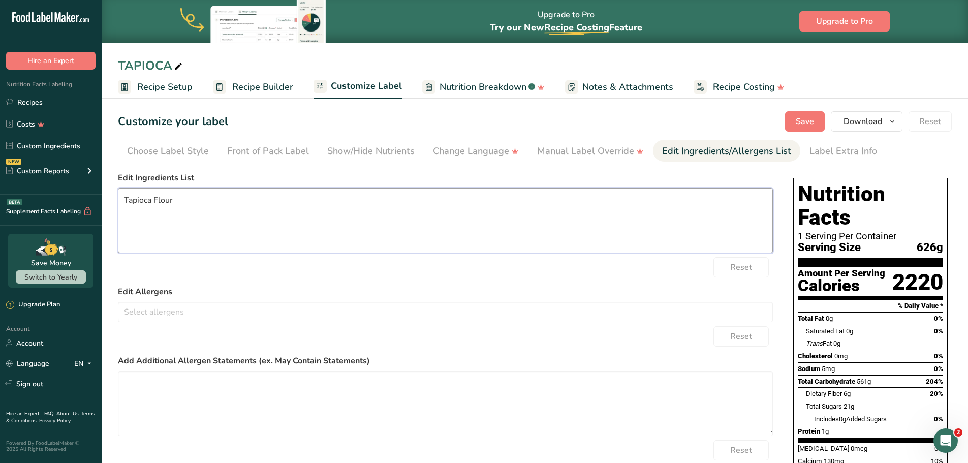
click at [173, 199] on textarea "Tapioca Flour" at bounding box center [445, 220] width 655 height 65
type textarea "Tapioca Flour/Cassava Granules"
click at [805, 120] on span "Save" at bounding box center [805, 121] width 18 height 12
click at [169, 88] on span "Recipe Setup" at bounding box center [164, 87] width 55 height 14
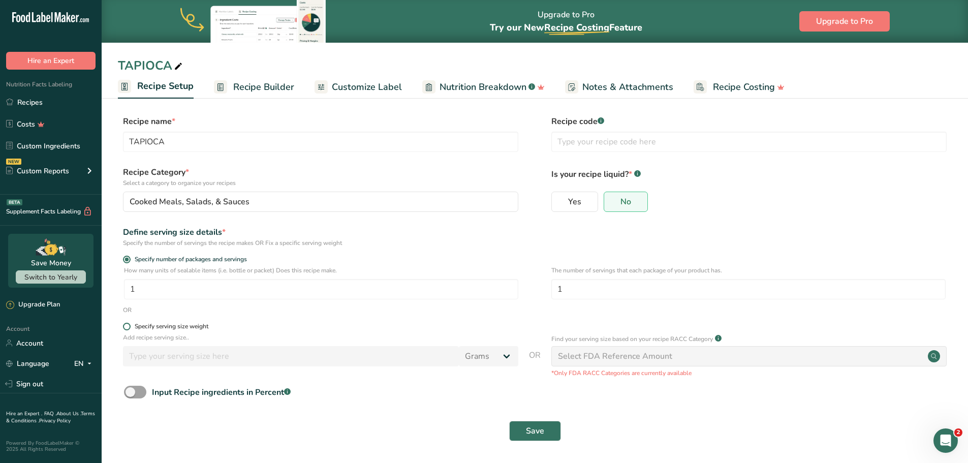
click at [125, 326] on span at bounding box center [127, 327] width 8 height 8
click at [125, 326] on input "Specify serving size weight" at bounding box center [126, 326] width 7 height 7
radio input "true"
radio input "false"
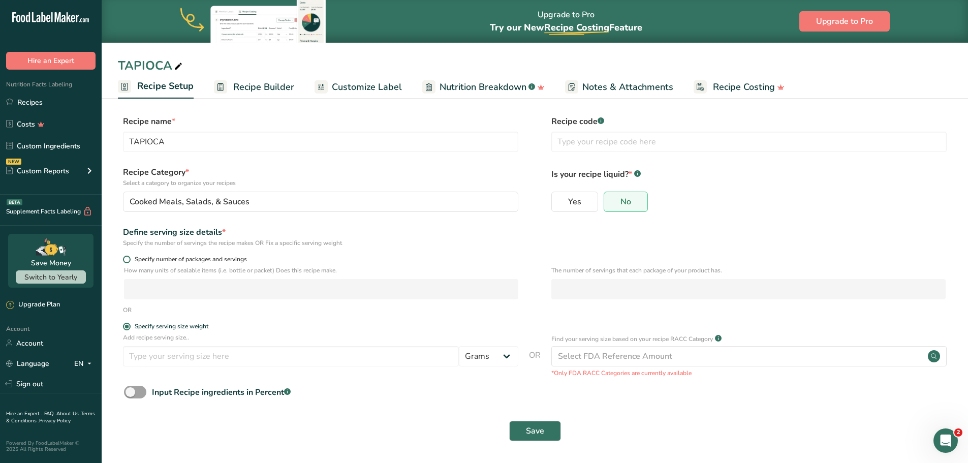
click at [127, 261] on span at bounding box center [127, 260] width 8 height 8
click at [127, 261] on input "Specify number of packages and servings" at bounding box center [126, 259] width 7 height 7
radio input "true"
radio input "false"
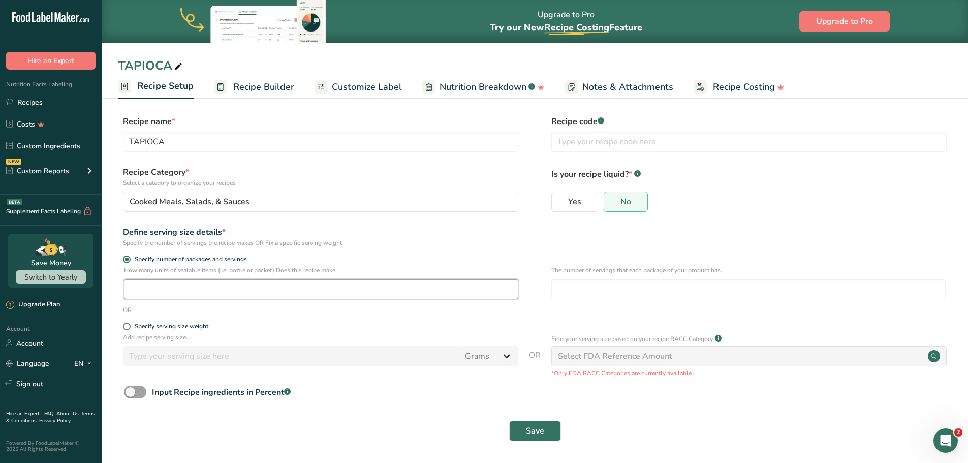
click at [133, 284] on input "number" at bounding box center [321, 289] width 394 height 20
type input "1"
click at [585, 290] on input "number" at bounding box center [748, 289] width 394 height 20
type input "10"
click at [550, 431] on button "Save" at bounding box center [535, 431] width 52 height 20
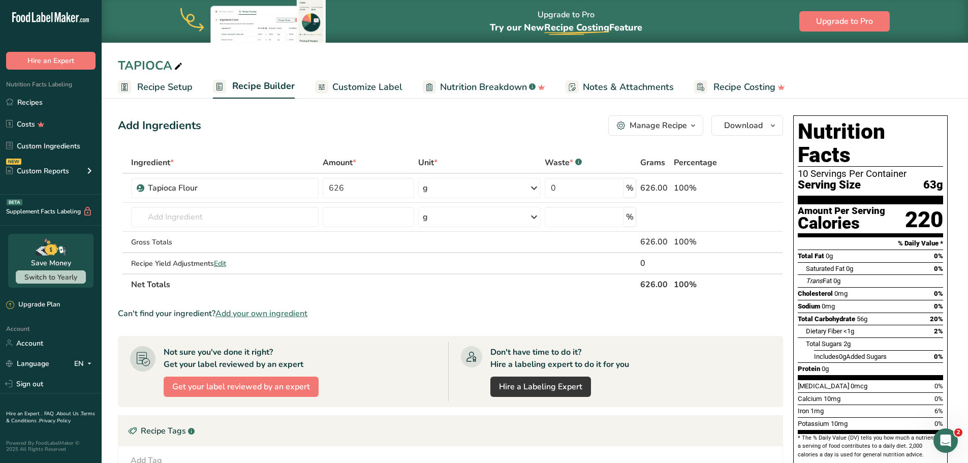
click at [161, 89] on span "Recipe Setup" at bounding box center [164, 87] width 55 height 14
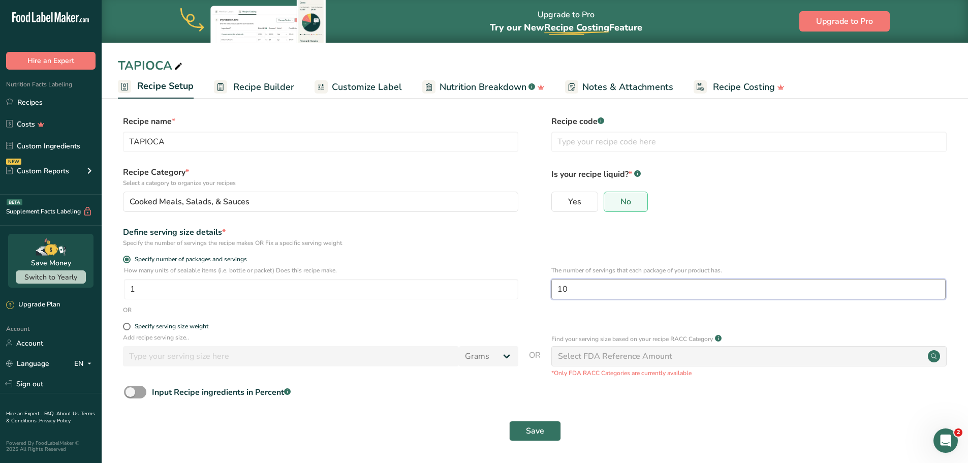
click at [576, 290] on input "10" at bounding box center [748, 289] width 394 height 20
type input "1"
type input "40"
click at [533, 436] on span "Save" at bounding box center [535, 431] width 18 height 12
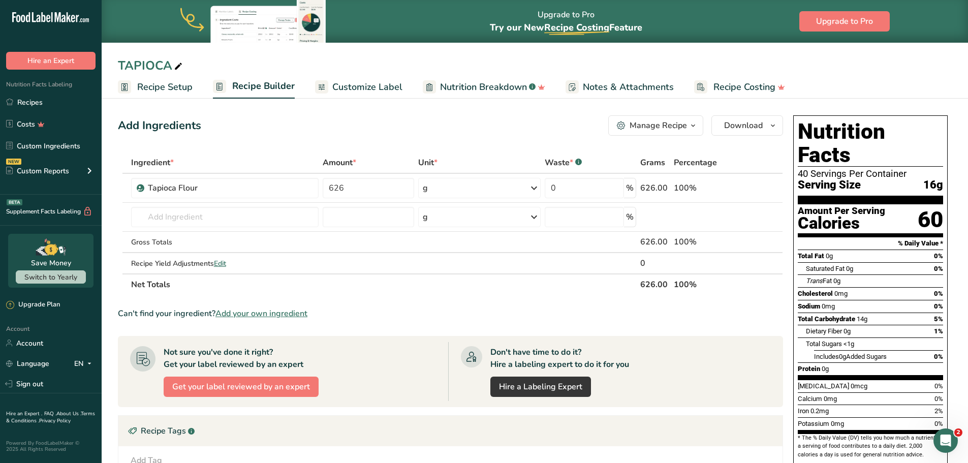
click at [148, 85] on span "Recipe Setup" at bounding box center [164, 87] width 55 height 14
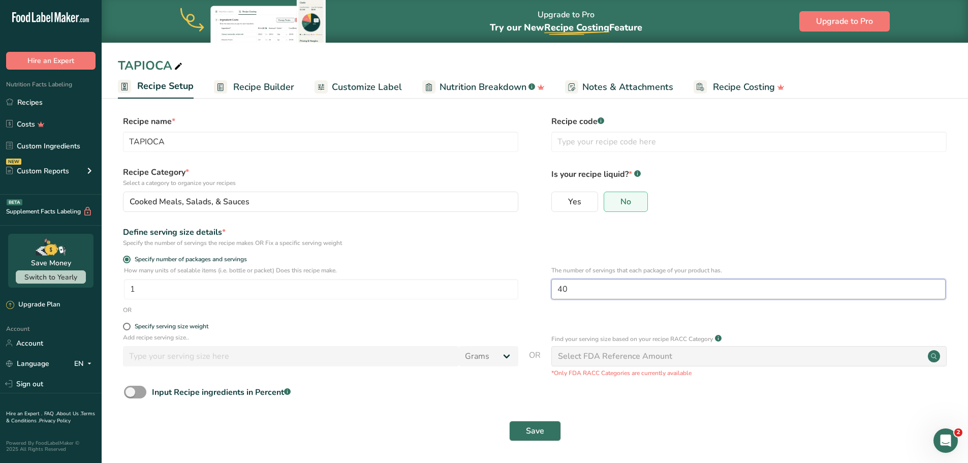
click at [588, 290] on input "40" at bounding box center [748, 289] width 394 height 20
type input "4"
type input "85"
click at [545, 432] on button "Save" at bounding box center [535, 431] width 52 height 20
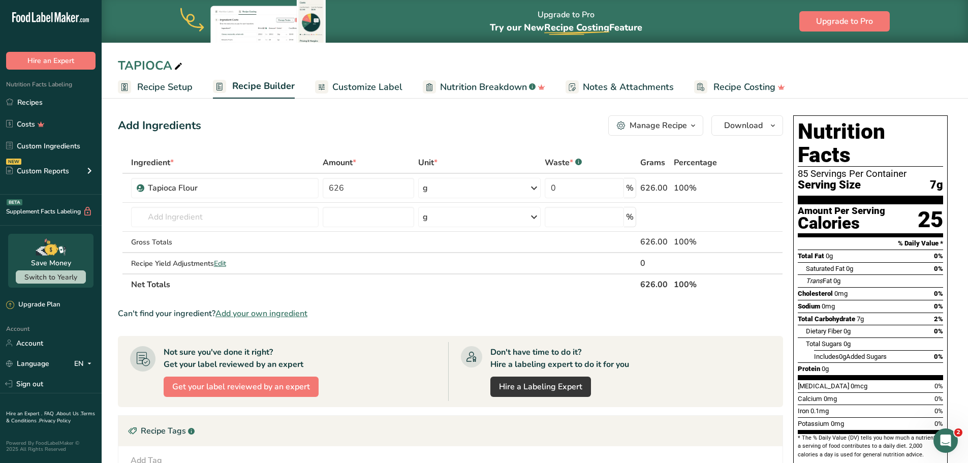
click at [173, 89] on span "Recipe Setup" at bounding box center [164, 87] width 55 height 14
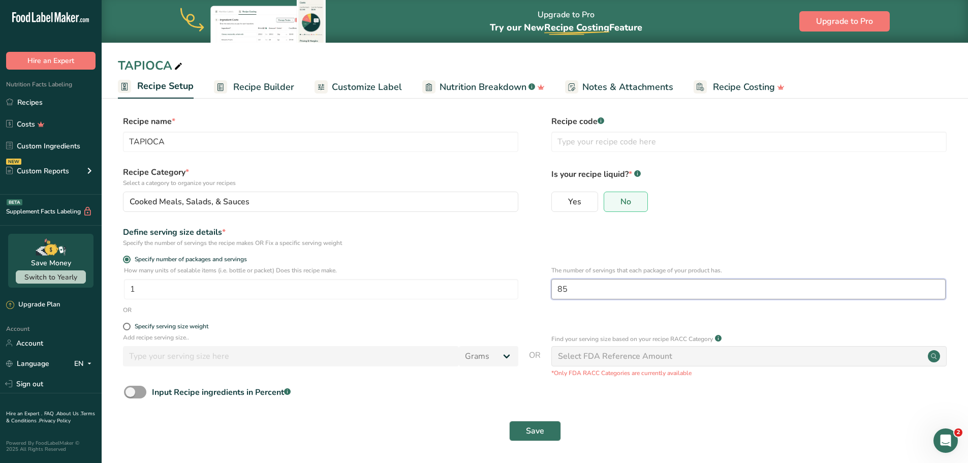
click at [577, 294] on input "85" at bounding box center [748, 289] width 394 height 20
type input "8"
drag, startPoint x: 577, startPoint y: 294, endPoint x: 559, endPoint y: 298, distance: 18.7
click at [559, 298] on input "10" at bounding box center [748, 289] width 394 height 20
type input "10"
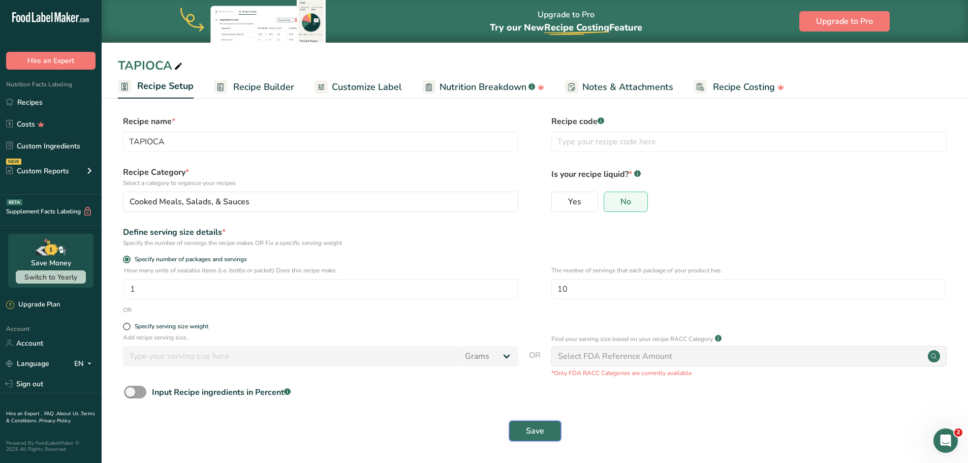
click at [538, 430] on span "Save" at bounding box center [535, 431] width 18 height 12
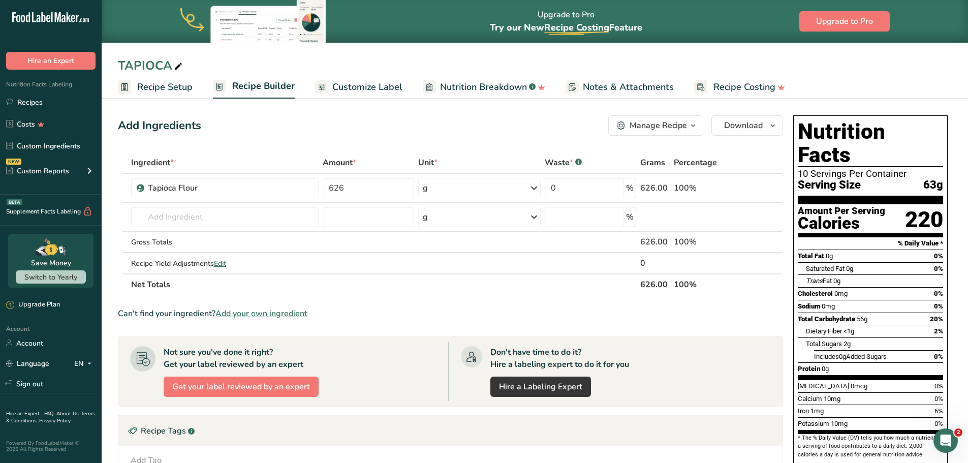
click at [156, 91] on span "Recipe Setup" at bounding box center [164, 87] width 55 height 14
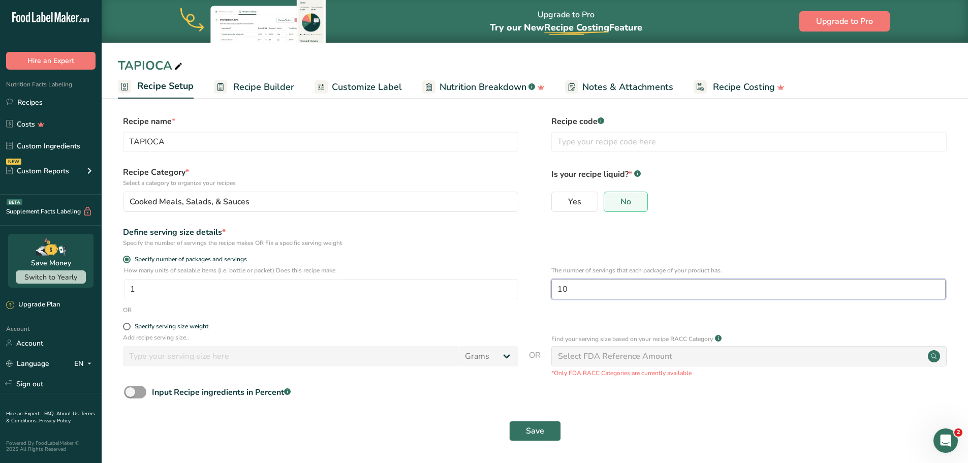
click at [597, 290] on input "10" at bounding box center [748, 289] width 394 height 20
type input "1"
type input "20"
click at [541, 430] on span "Save" at bounding box center [535, 431] width 18 height 12
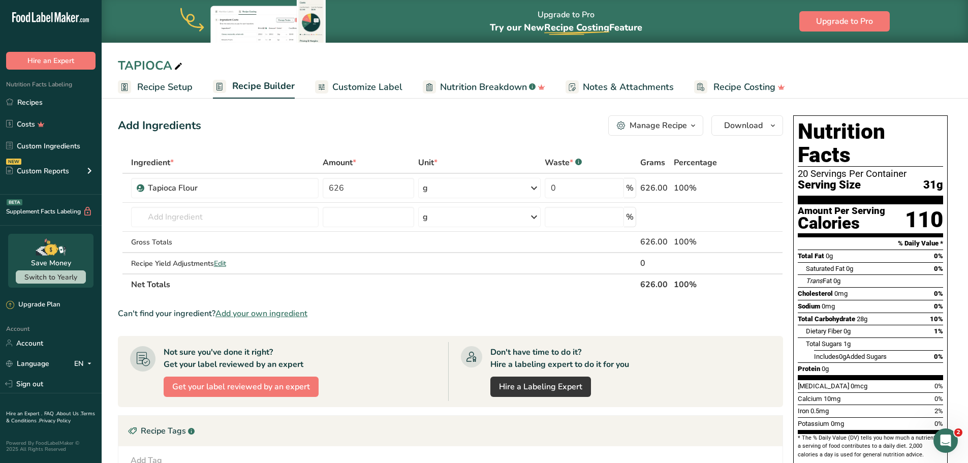
click at [150, 93] on span "Recipe Setup" at bounding box center [164, 87] width 55 height 14
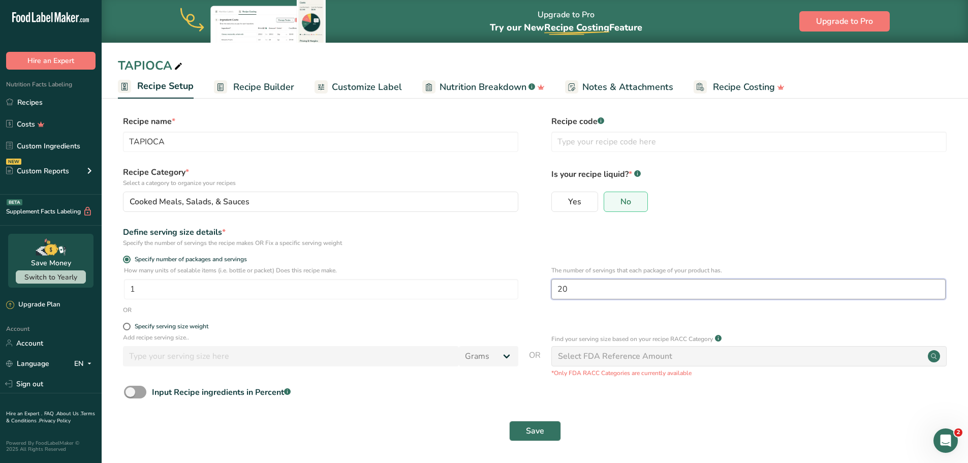
click at [587, 296] on input "20" at bounding box center [748, 289] width 394 height 20
type input "25"
click at [545, 435] on button "Save" at bounding box center [535, 431] width 52 height 20
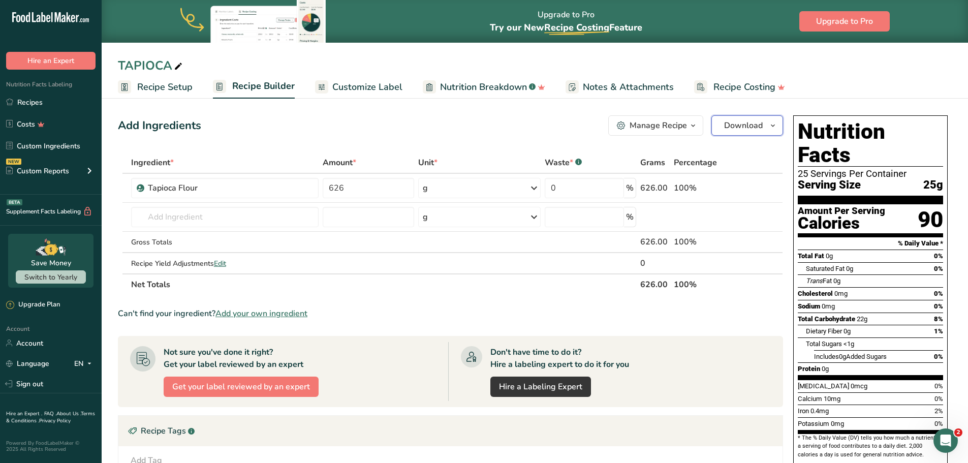
click at [772, 124] on icon "button" at bounding box center [773, 125] width 8 height 13
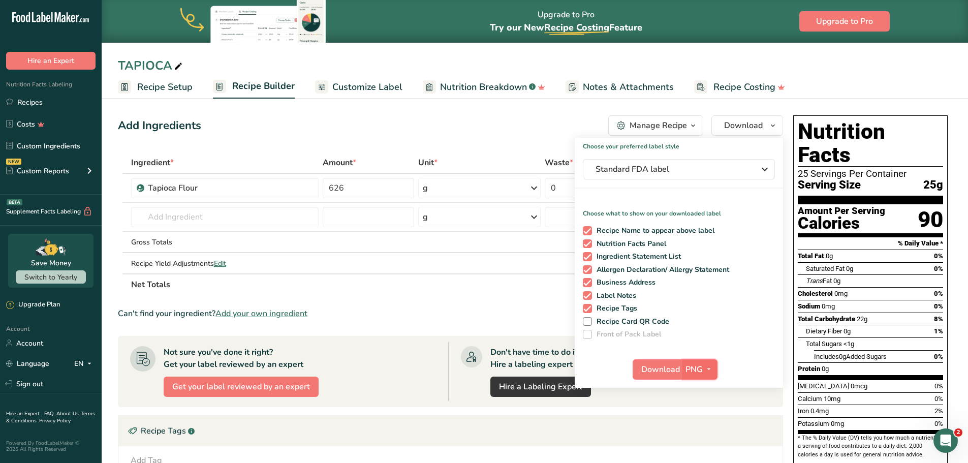
click at [707, 370] on icon "button" at bounding box center [709, 369] width 8 height 13
click at [701, 438] on link "PDF" at bounding box center [701, 440] width 33 height 17
click at [664, 369] on span "Download" at bounding box center [661, 369] width 39 height 12
click at [30, 384] on link "Sign out" at bounding box center [51, 384] width 102 height 18
